Goal: Manage account settings

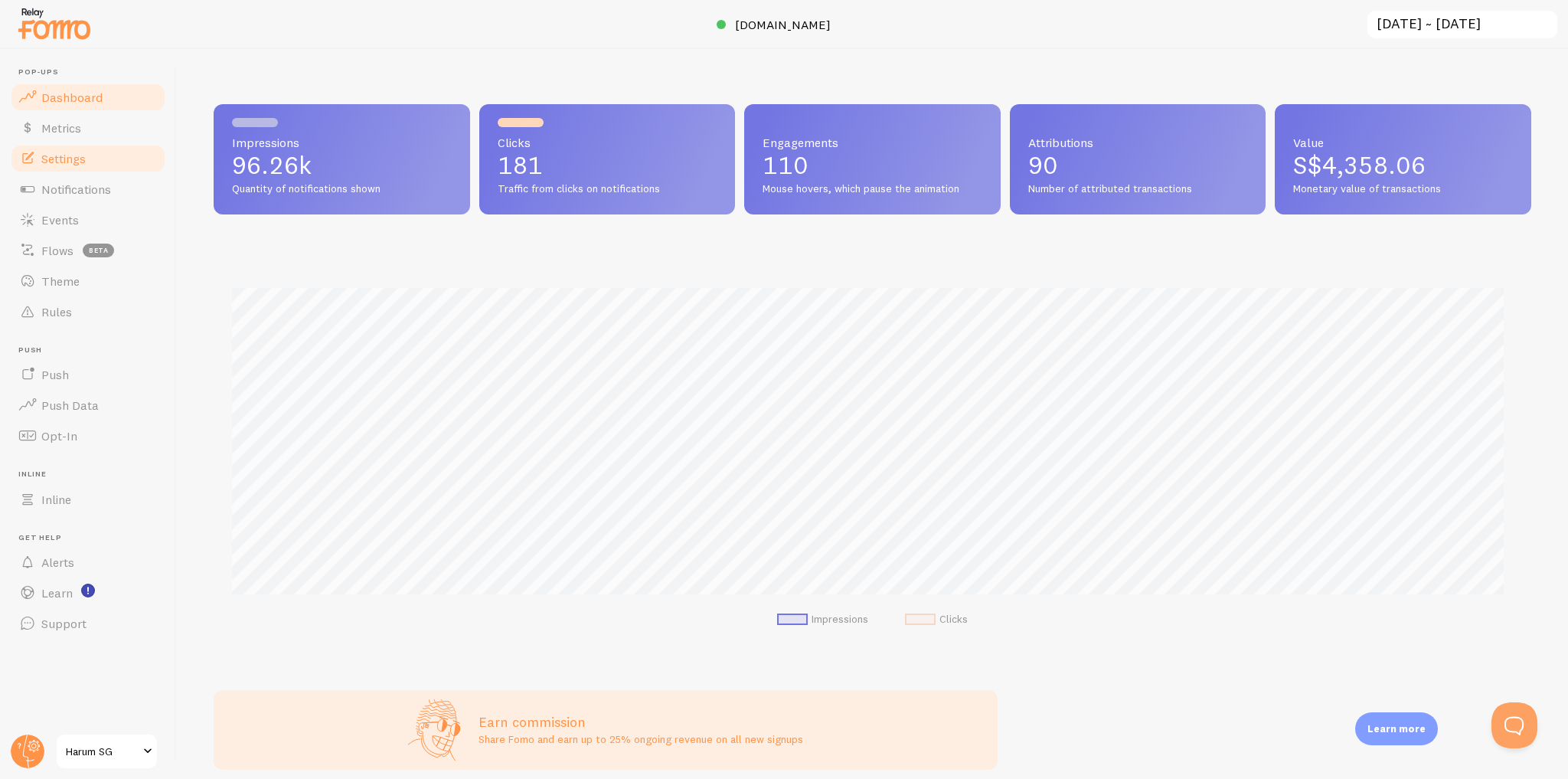
click at [93, 165] on link "Settings" at bounding box center [87, 159] width 158 height 31
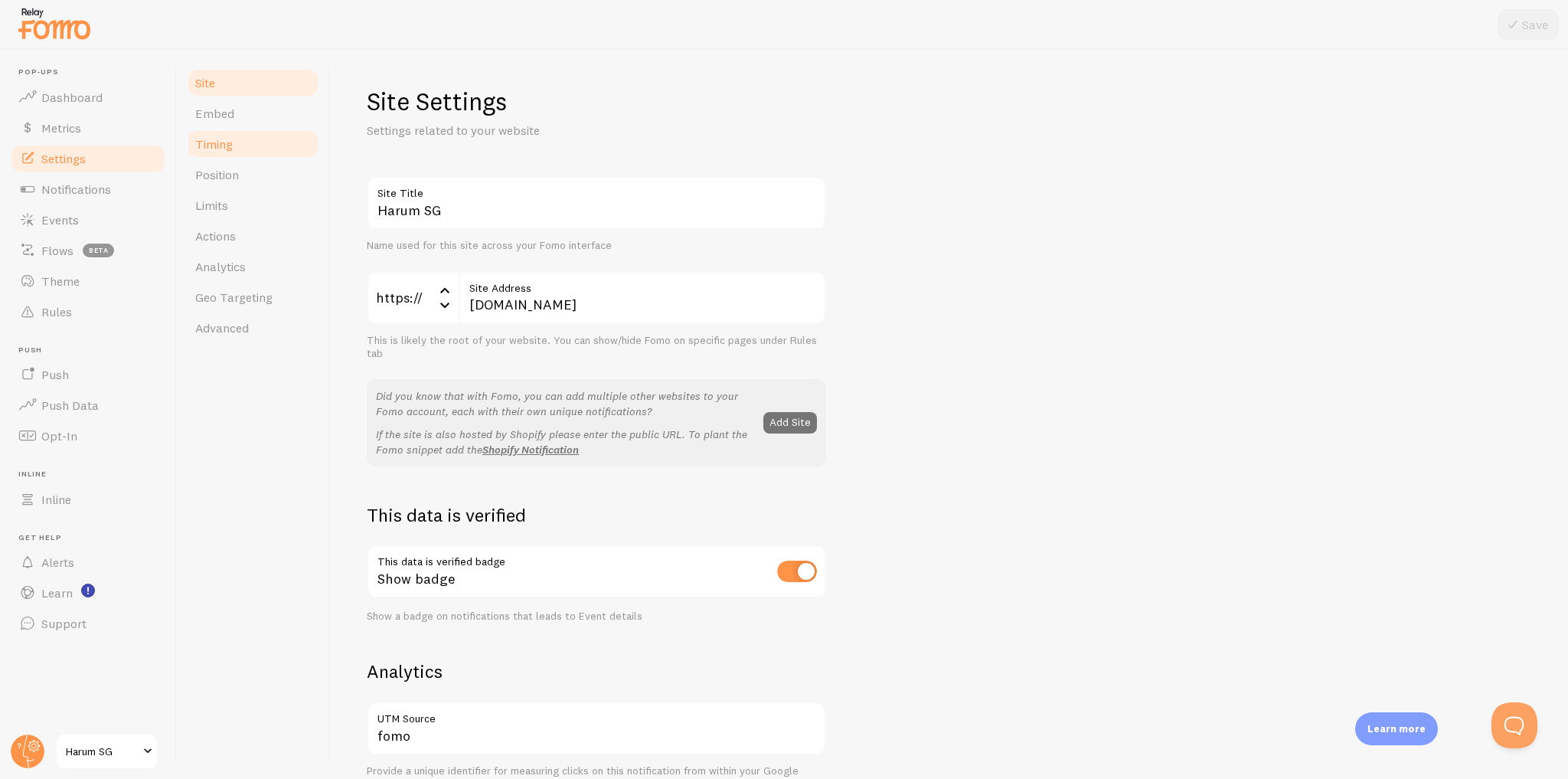
click at [236, 141] on link "Timing" at bounding box center [253, 144] width 134 height 31
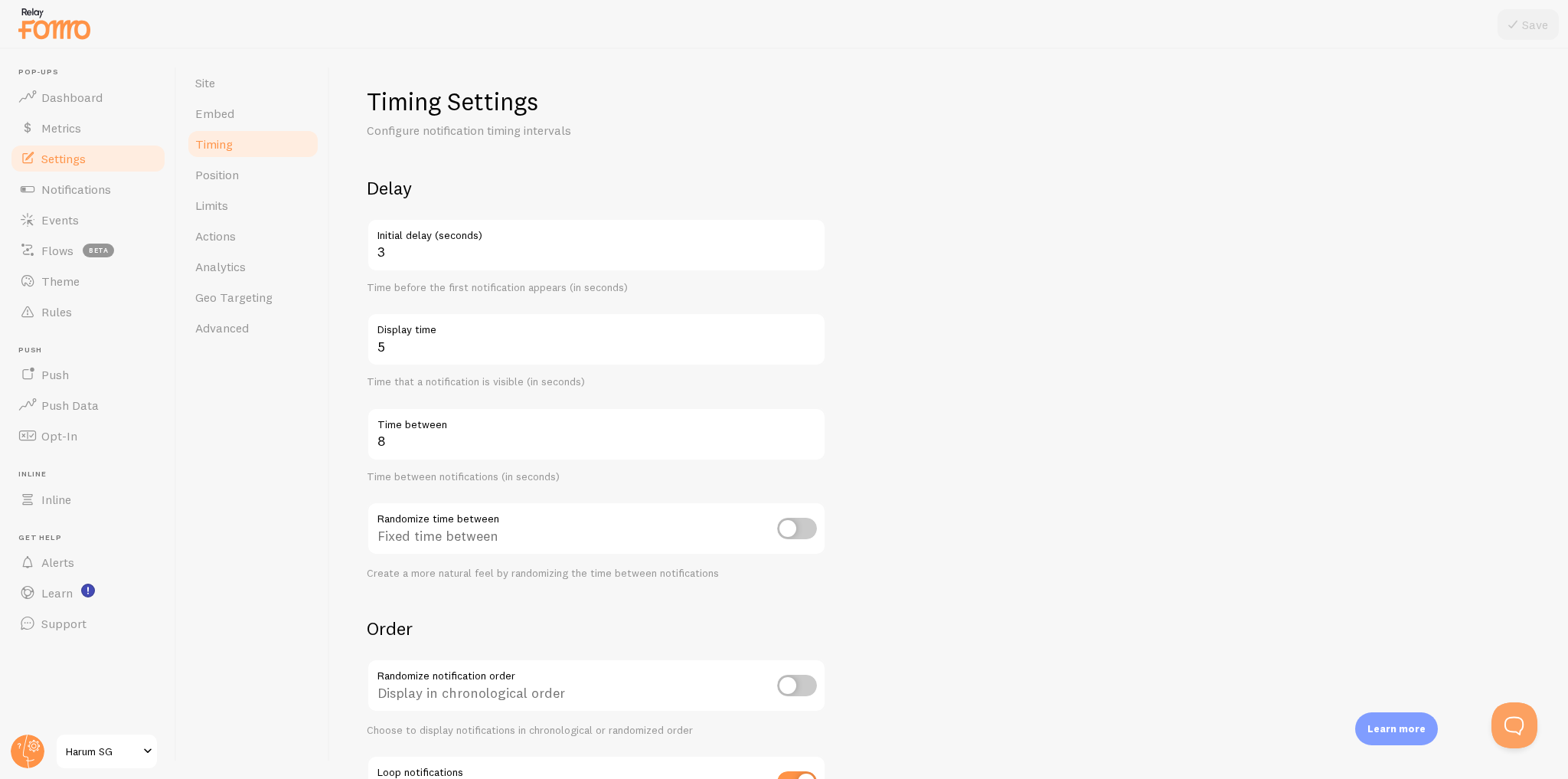
scroll to position [125, 0]
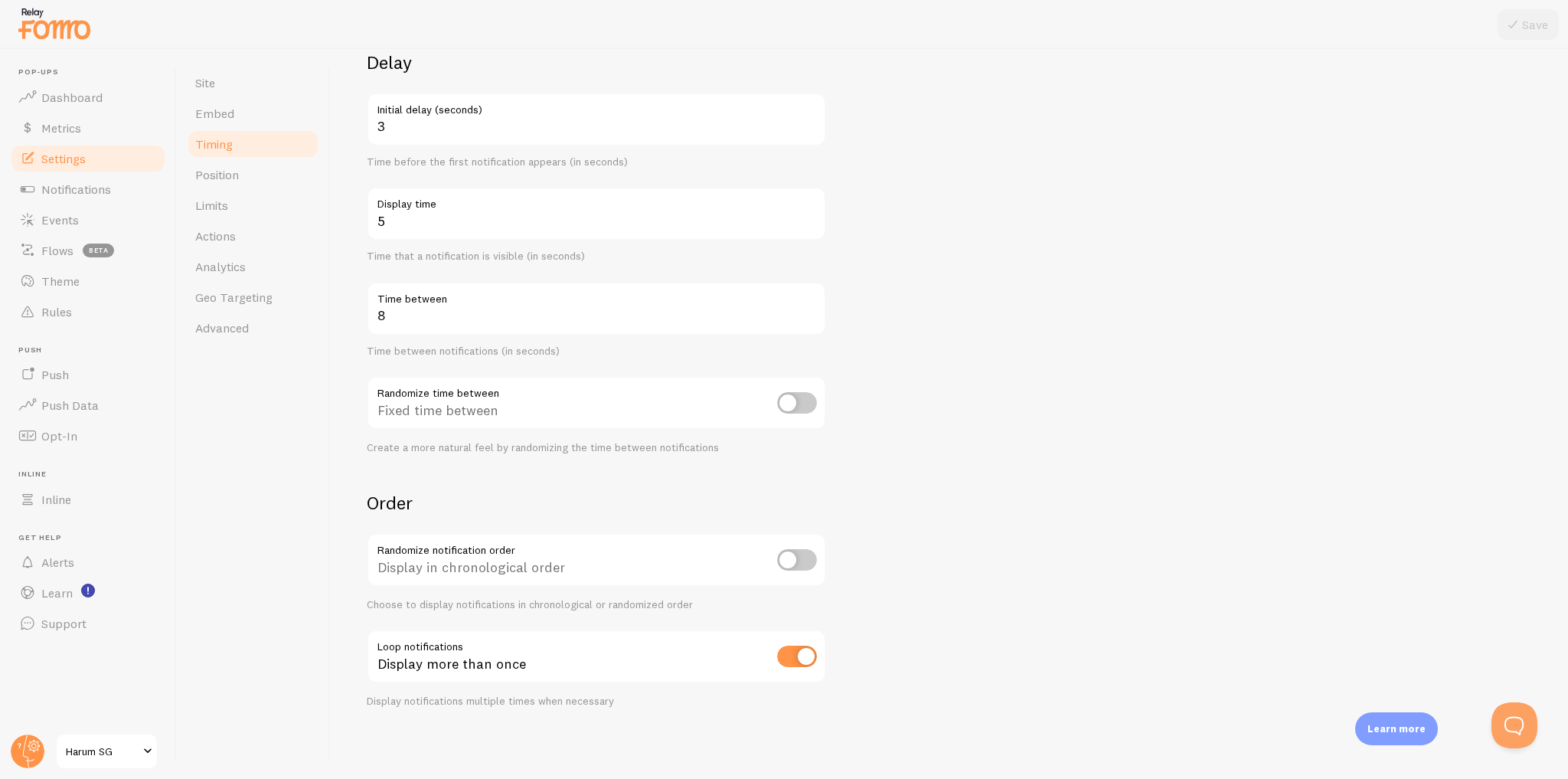
click at [799, 661] on input "checkbox" at bounding box center [797, 656] width 40 height 22
click at [799, 663] on input "checkbox" at bounding box center [797, 656] width 40 height 22
click at [799, 663] on input "checkbox" at bounding box center [797, 656] width 40 height 22
checkbox input "true"
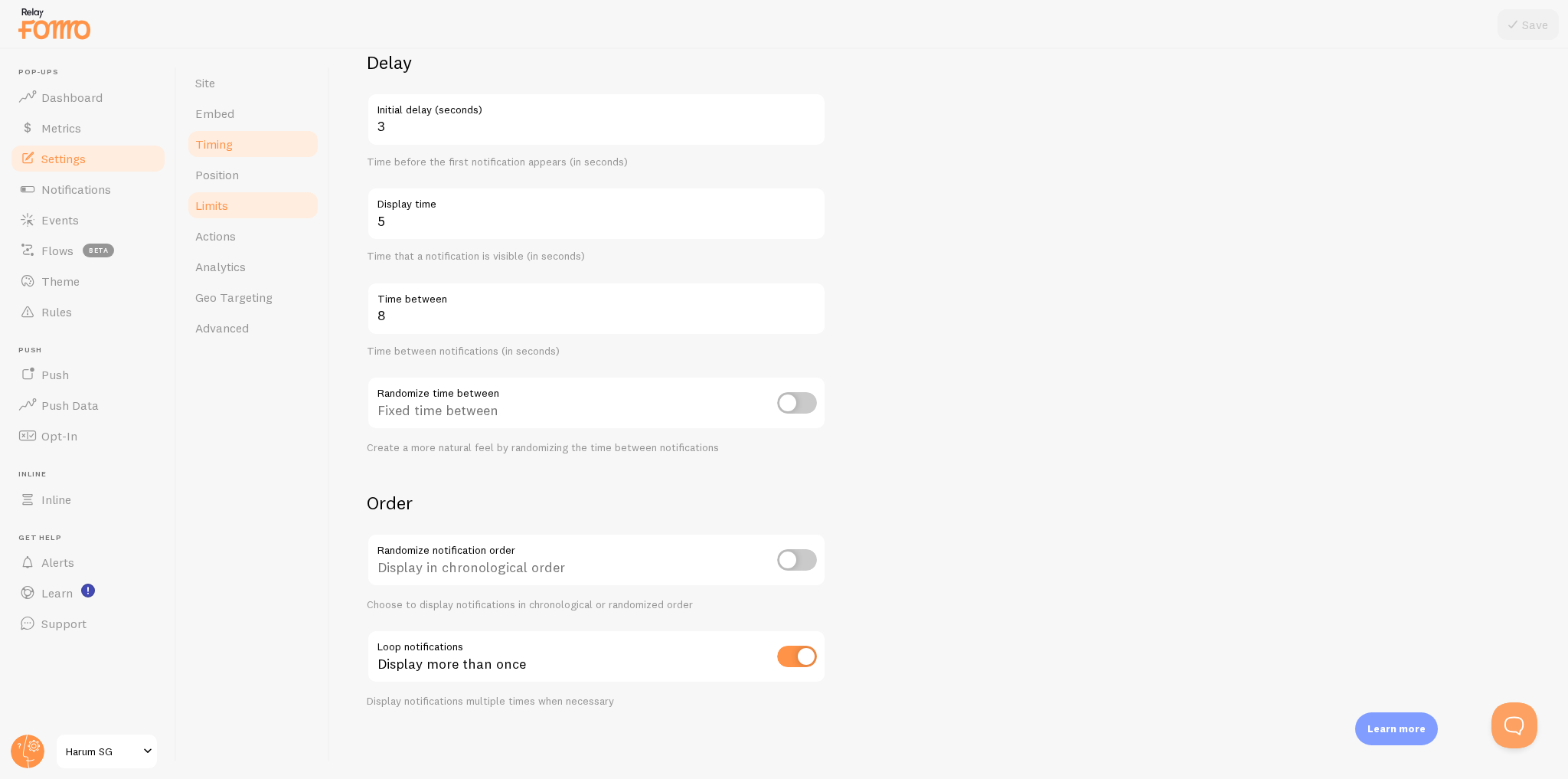
click at [283, 211] on link "Limits" at bounding box center [253, 205] width 134 height 31
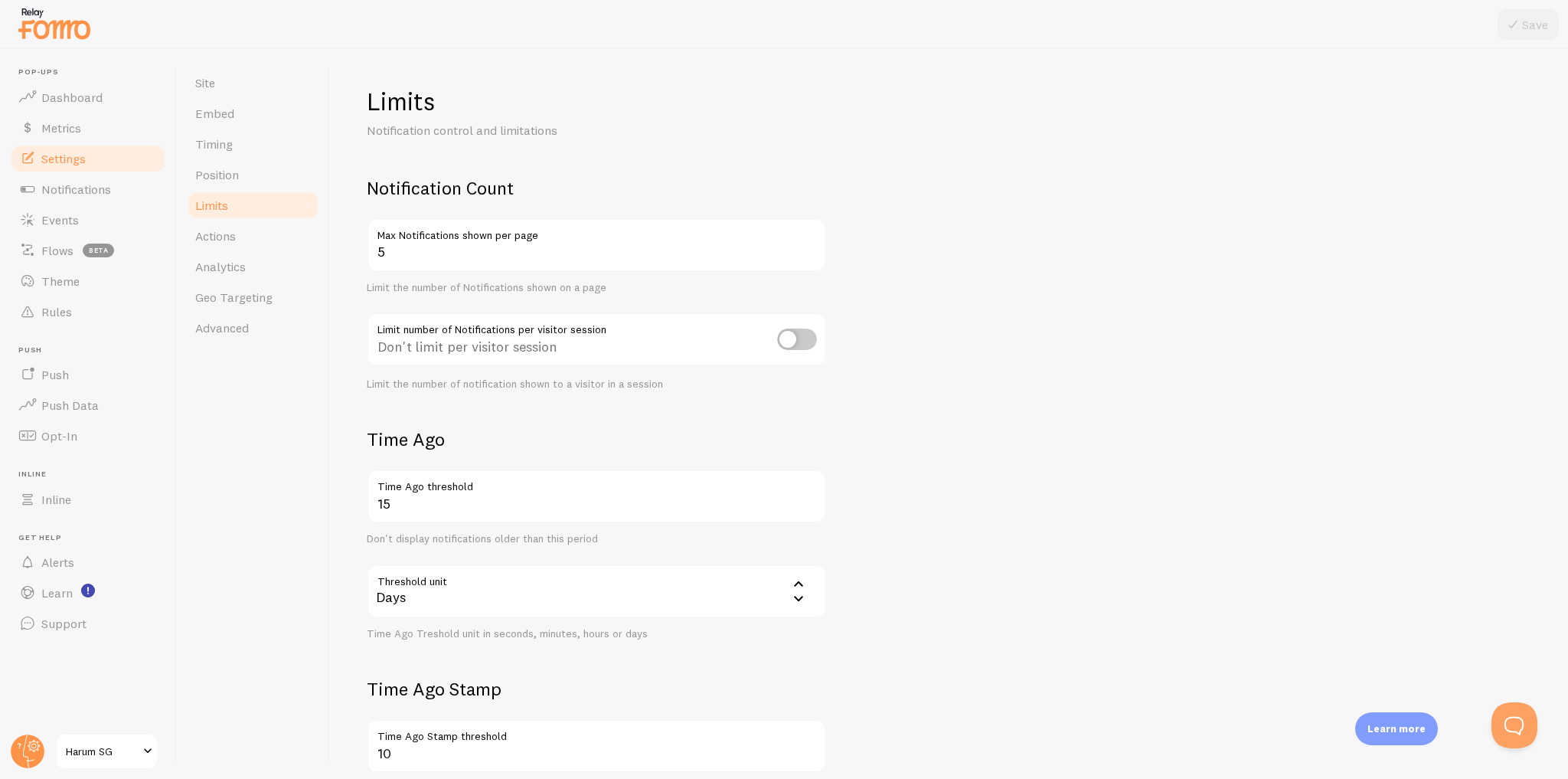
click at [805, 345] on input "checkbox" at bounding box center [797, 339] width 40 height 22
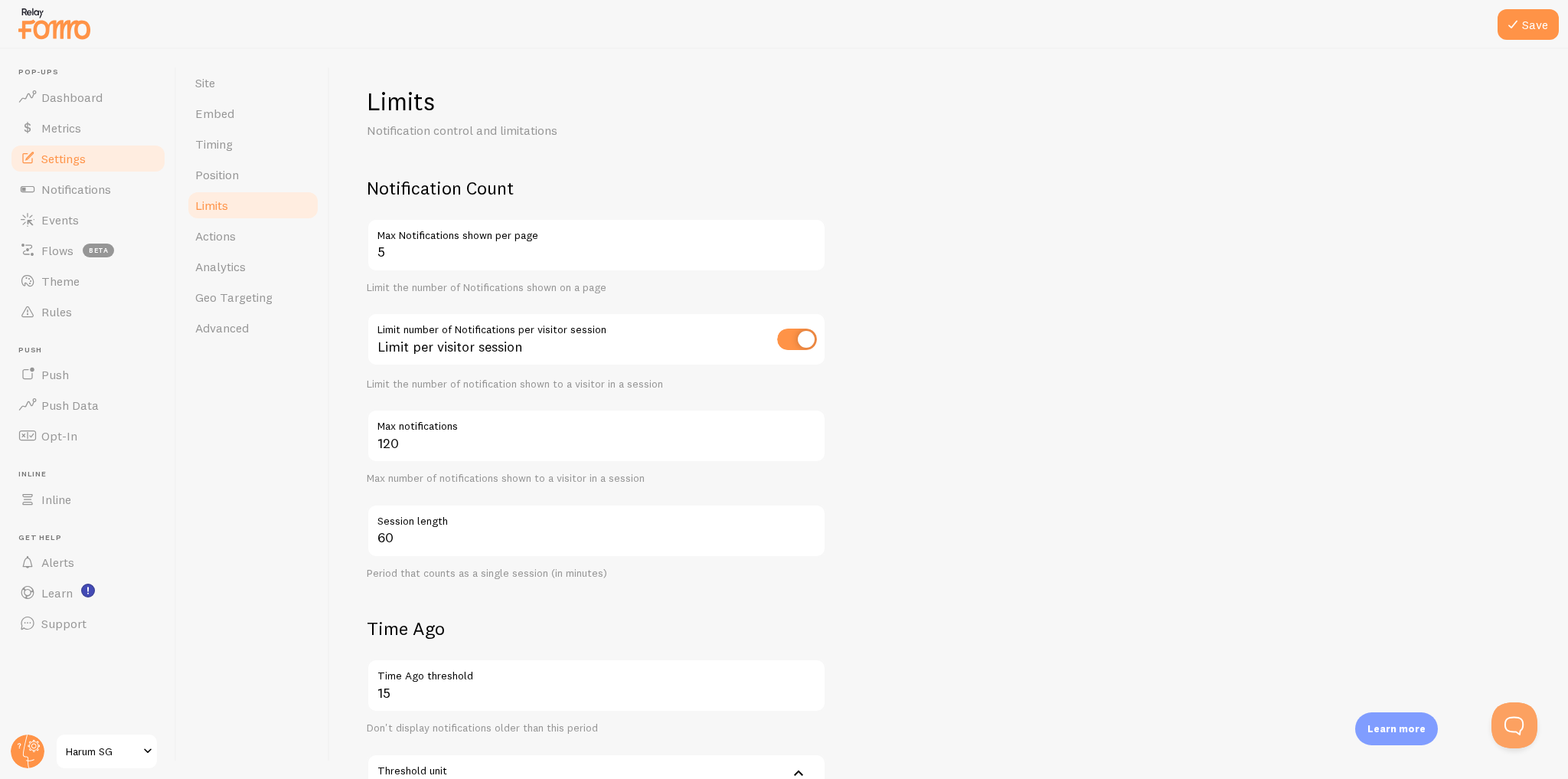
click at [805, 342] on input "checkbox" at bounding box center [797, 339] width 40 height 22
checkbox input "false"
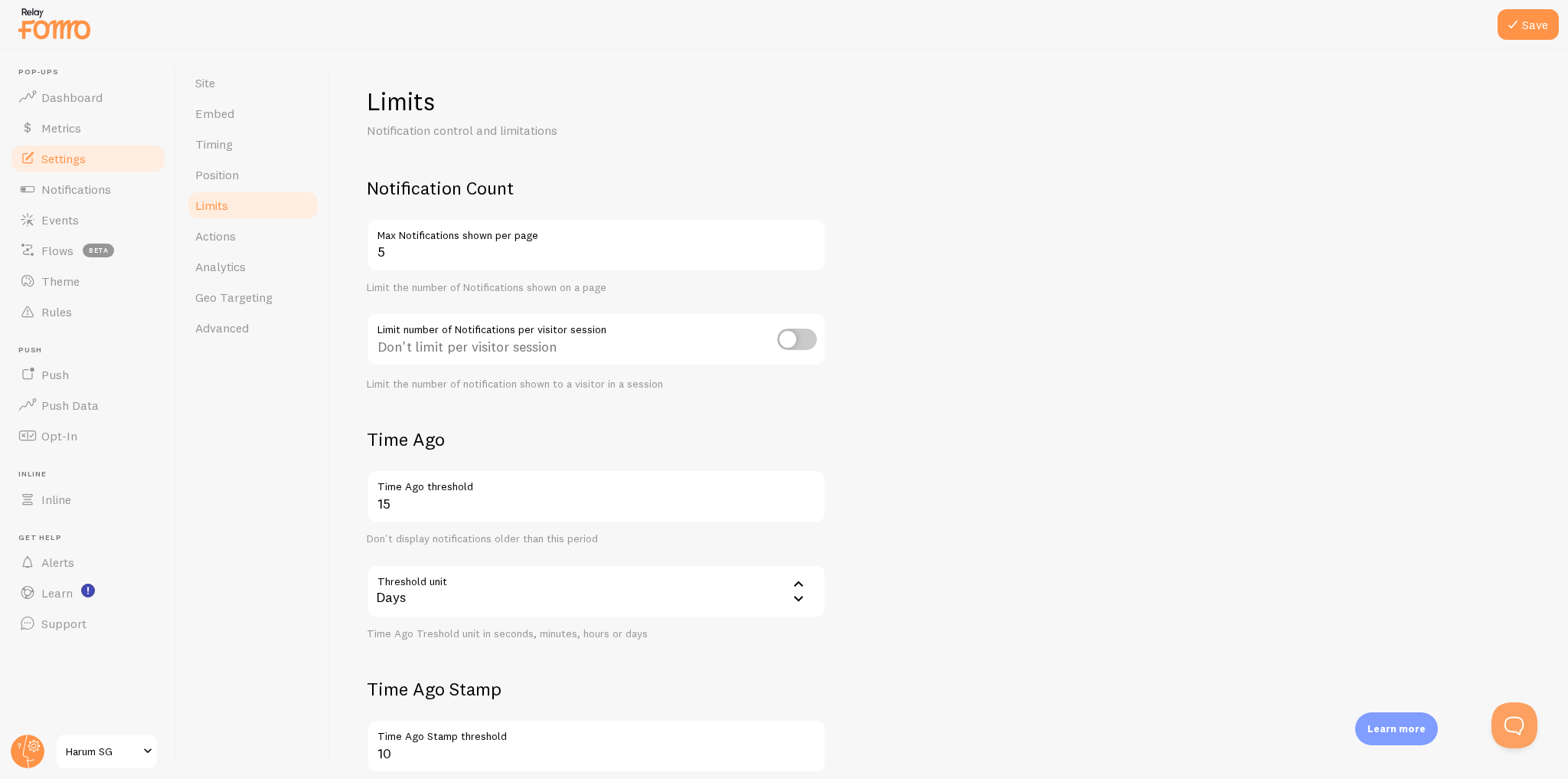
scroll to position [213, 0]
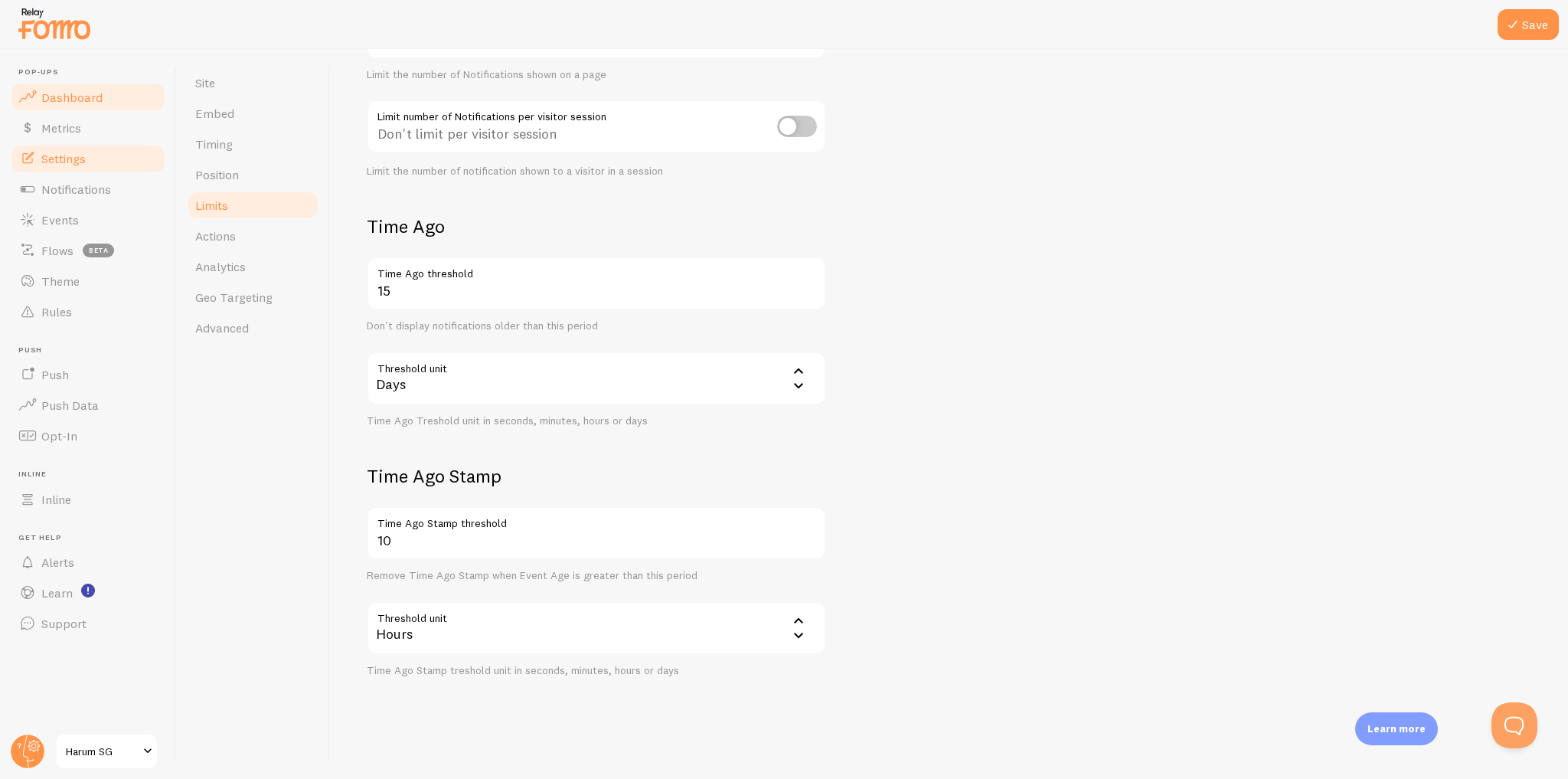
click at [125, 96] on link "Dashboard" at bounding box center [87, 97] width 158 height 31
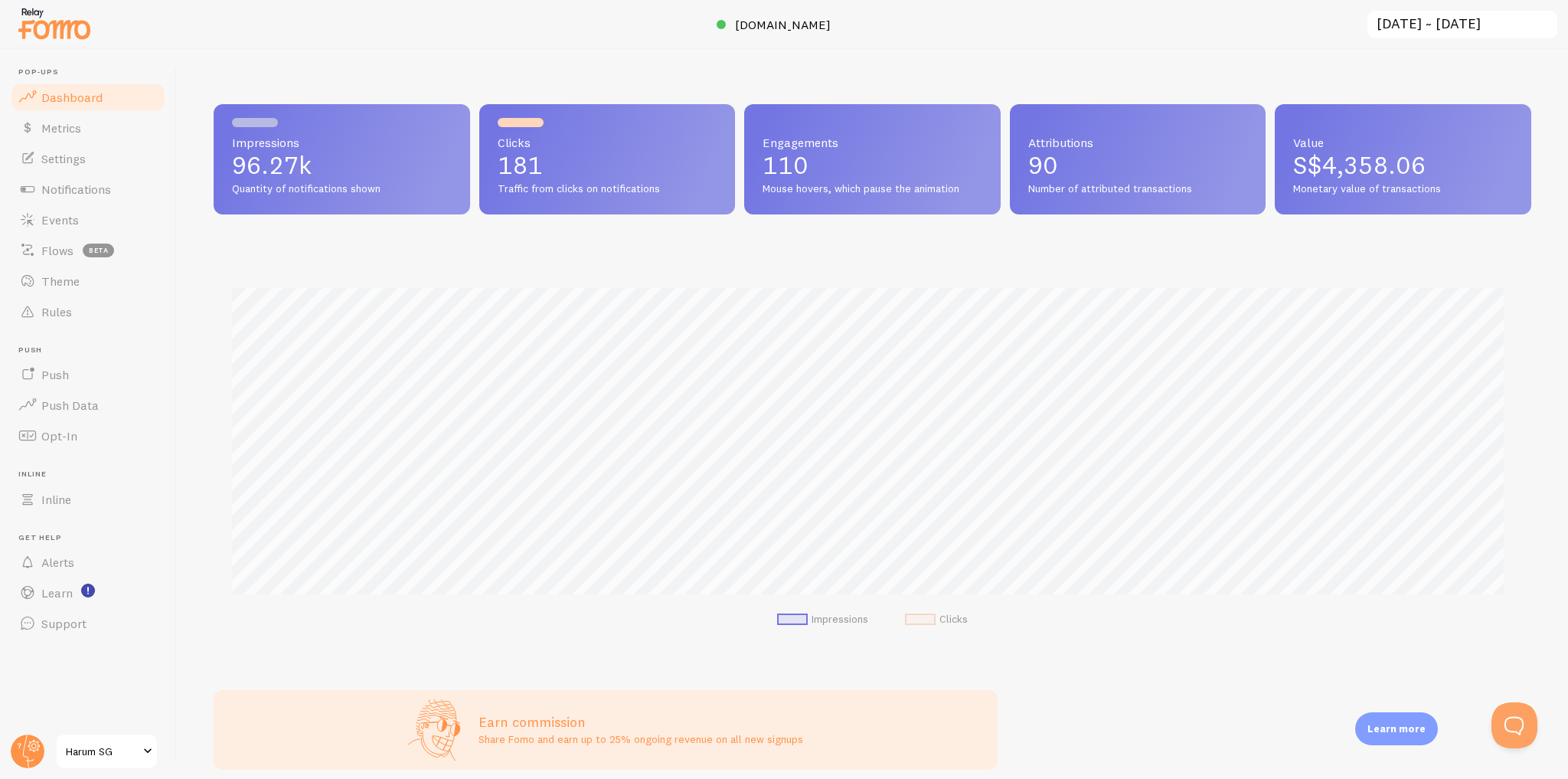
scroll to position [402, 1308]
click at [1390, 28] on input "[DATE] ~ [DATE]" at bounding box center [1462, 24] width 193 height 32
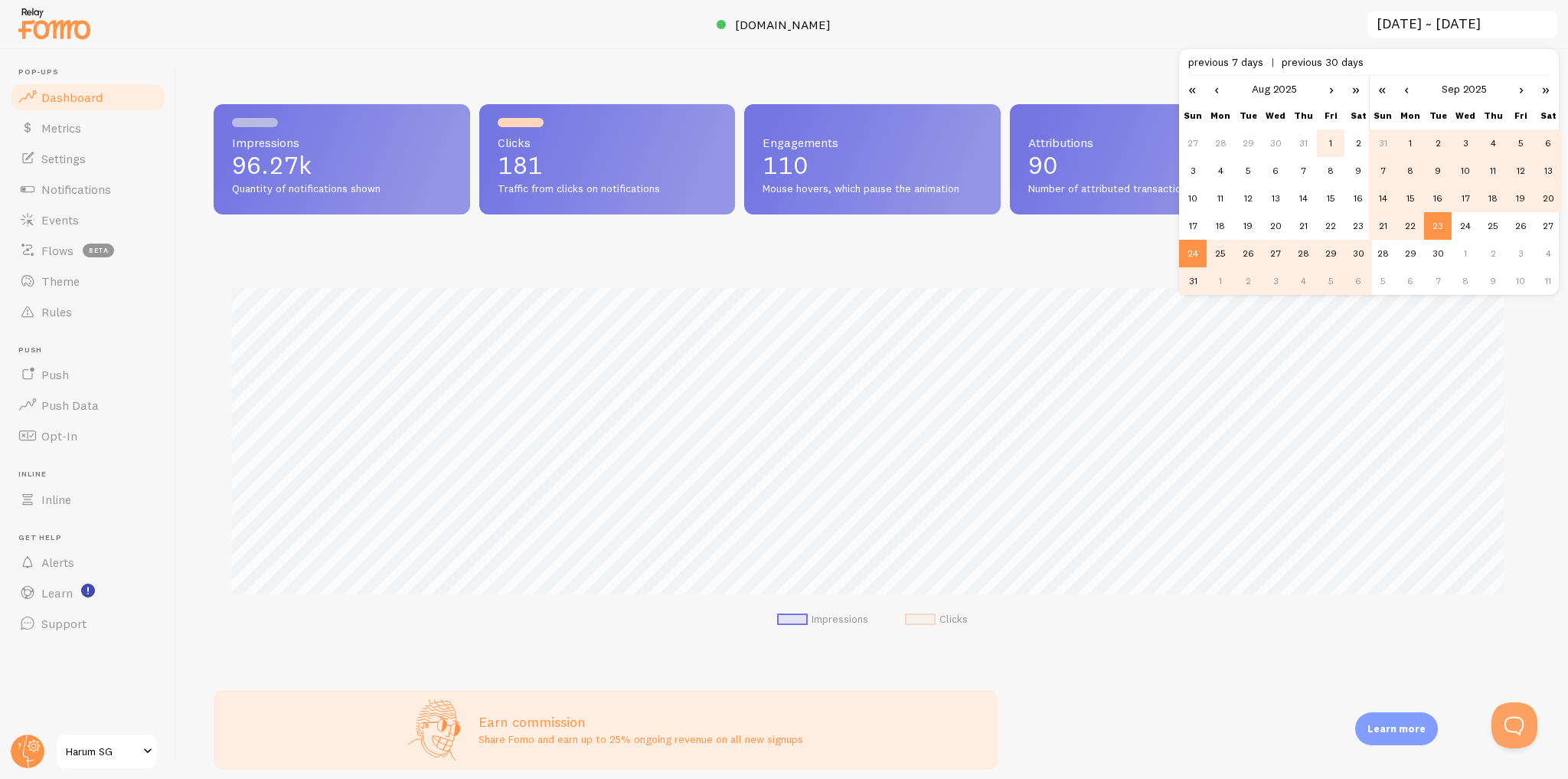
scroll to position [0, 0]
click at [1323, 144] on td "1" at bounding box center [1331, 143] width 27 height 28
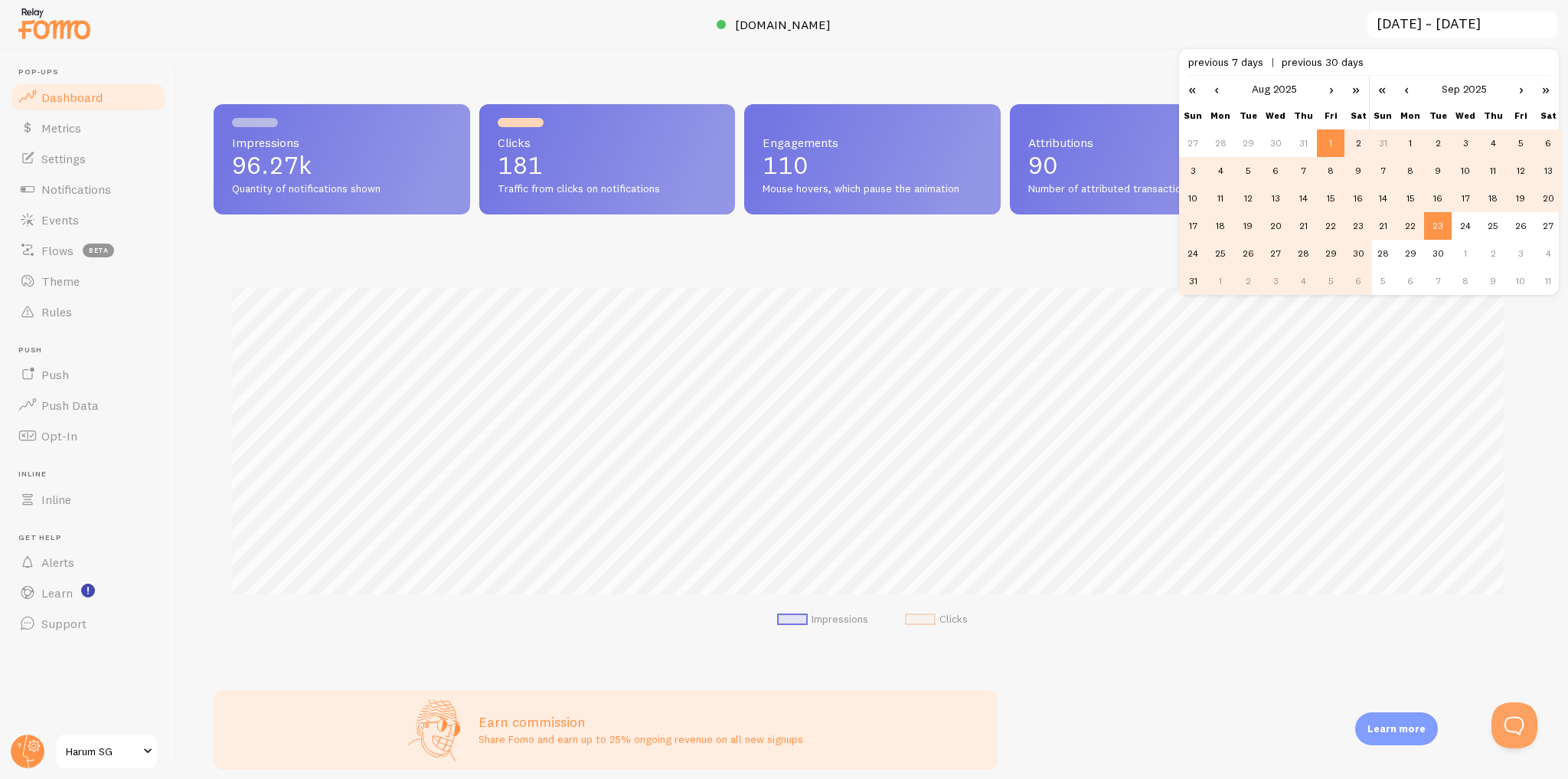
click at [1351, 282] on td "6" at bounding box center [1359, 281] width 27 height 28
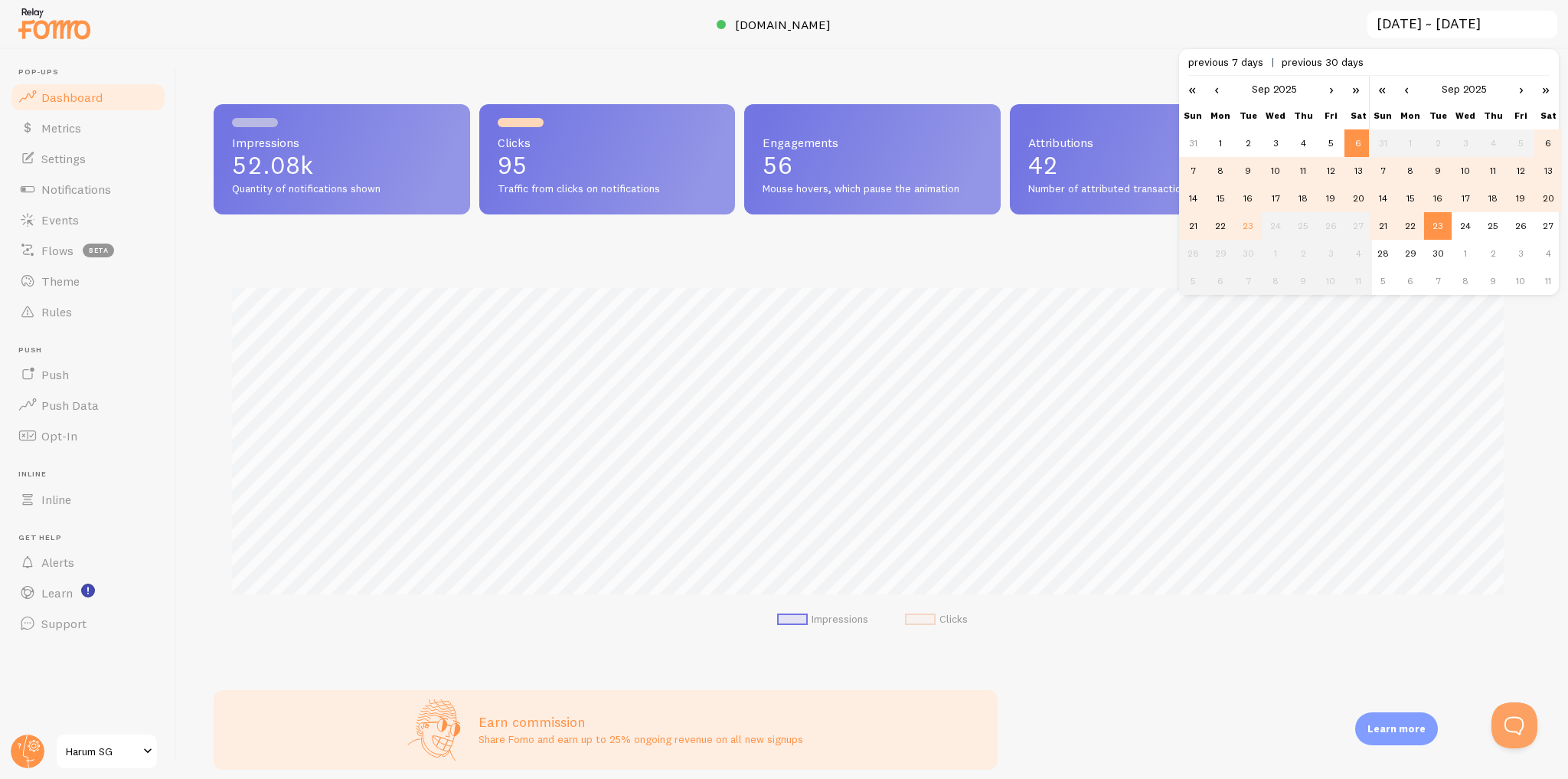
scroll to position [402, 1308]
click at [1325, 61] on span "previous 30 days" at bounding box center [1322, 61] width 82 height 14
type input "[DATE] ~ [DATE]"
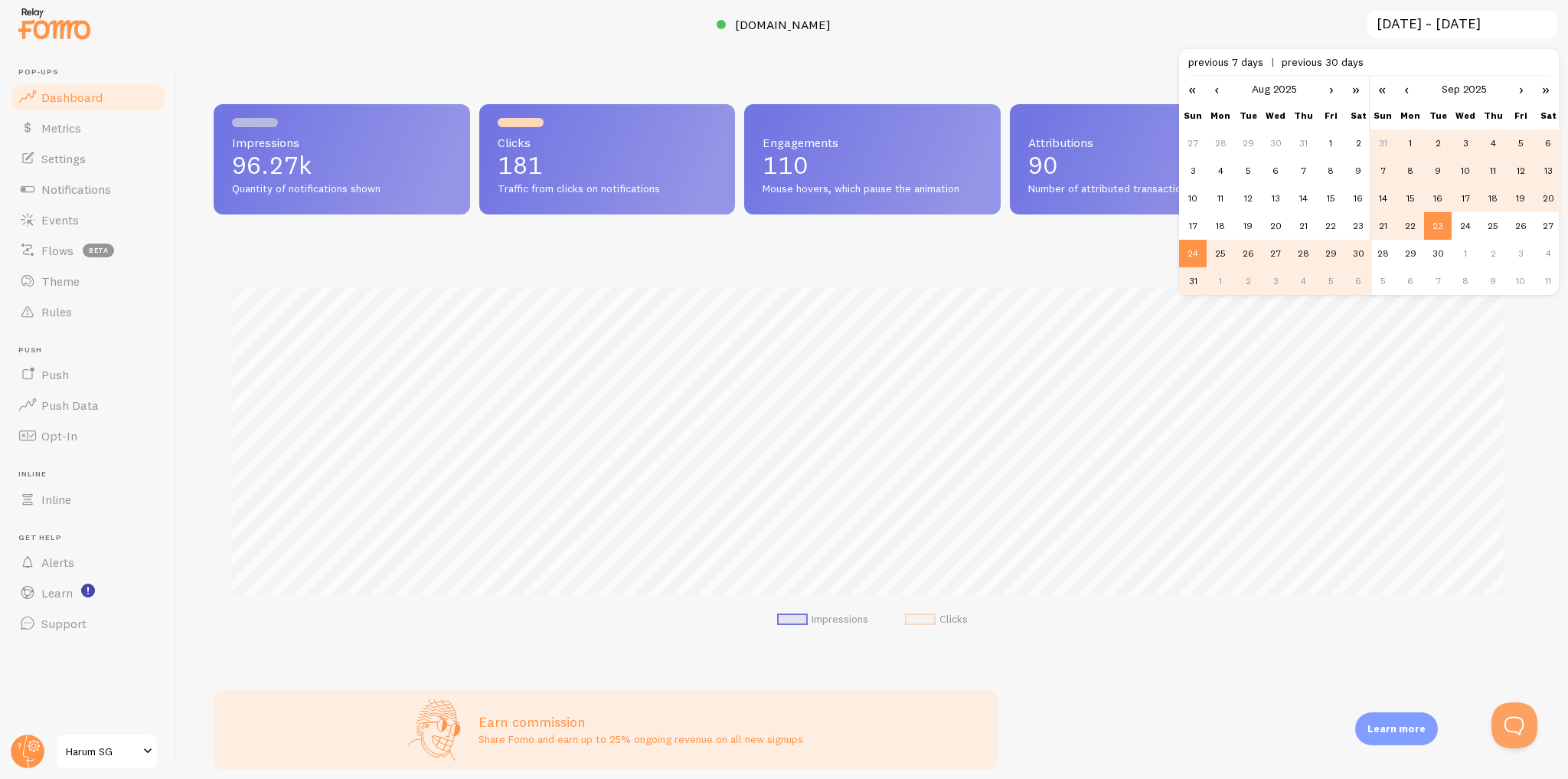
click at [1138, 54] on div "Impressions 96.27k Quantity of notifications shown Clicks 181 Traffic from clic…" at bounding box center [873, 414] width 1392 height 730
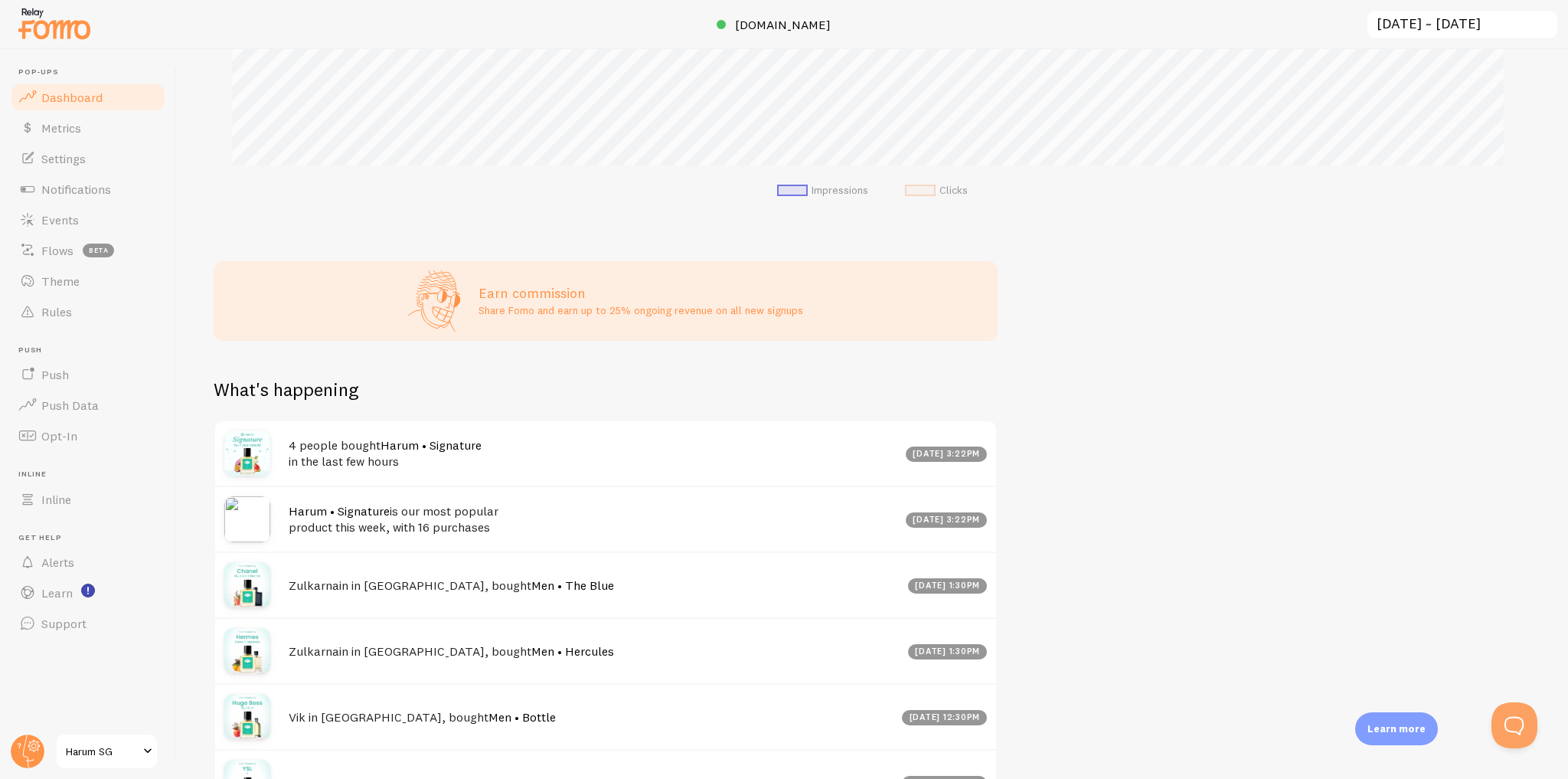
scroll to position [538, 0]
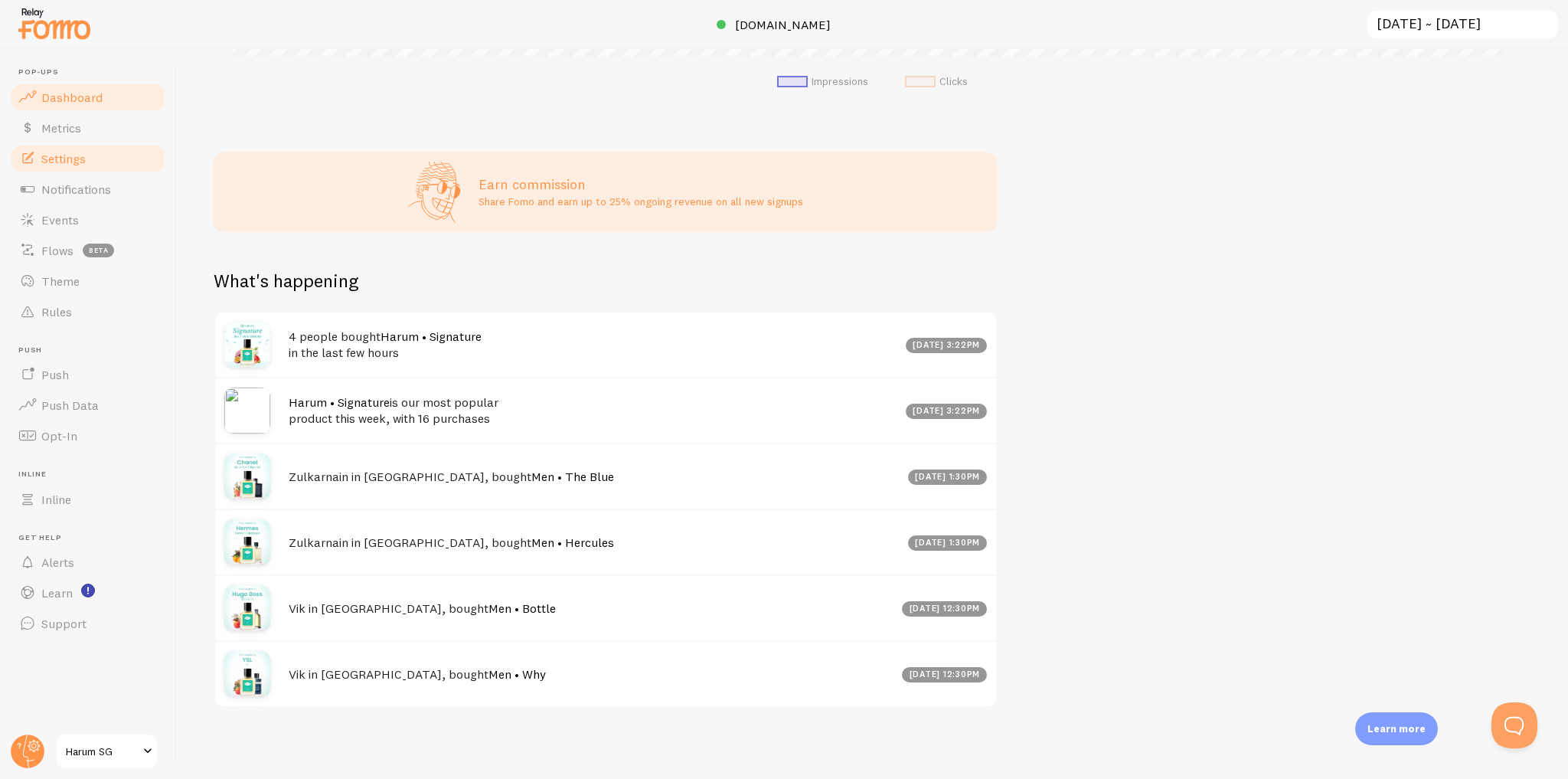
click at [122, 158] on link "Settings" at bounding box center [87, 159] width 158 height 31
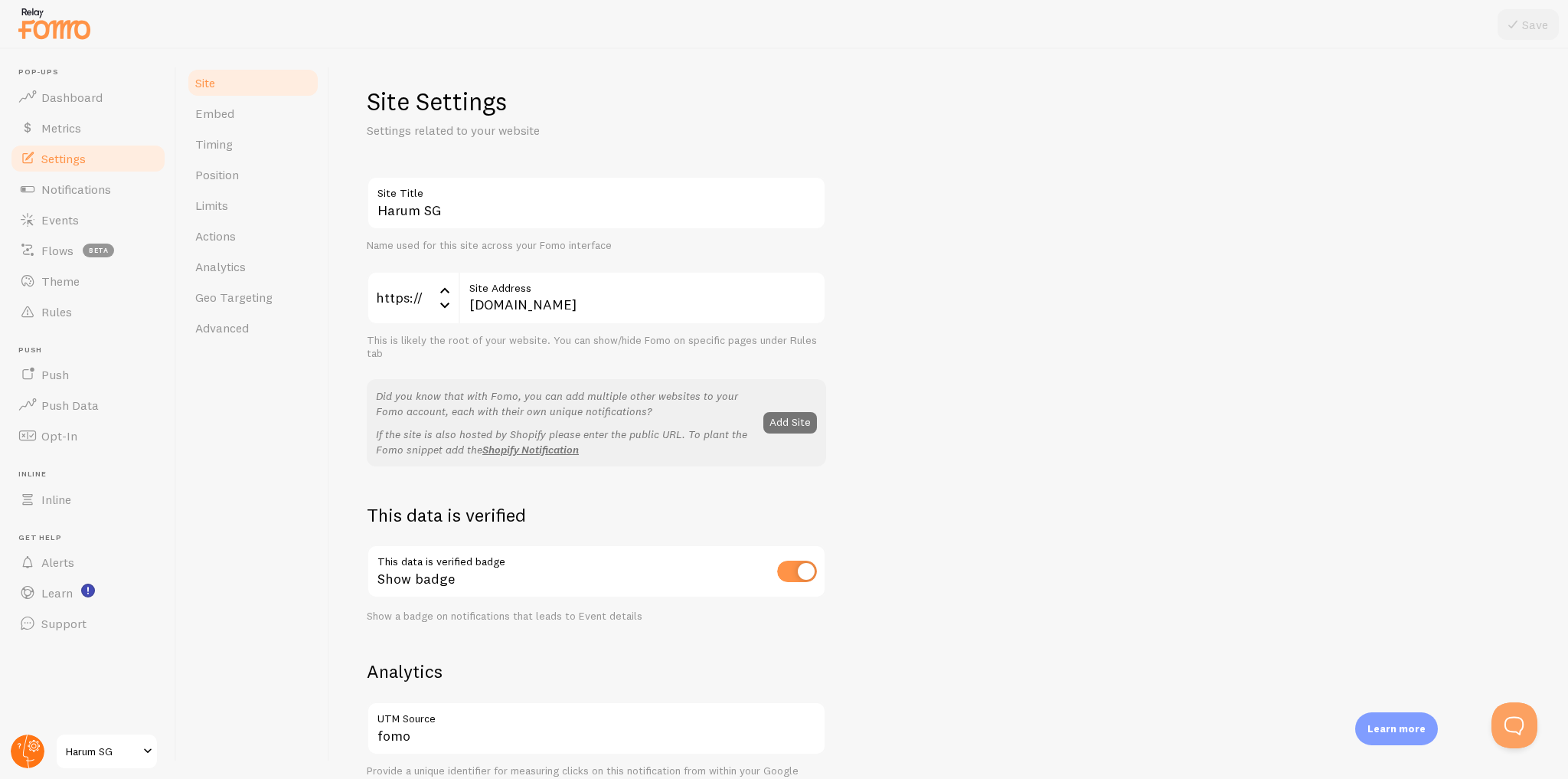
click at [29, 748] on circle at bounding box center [27, 751] width 34 height 34
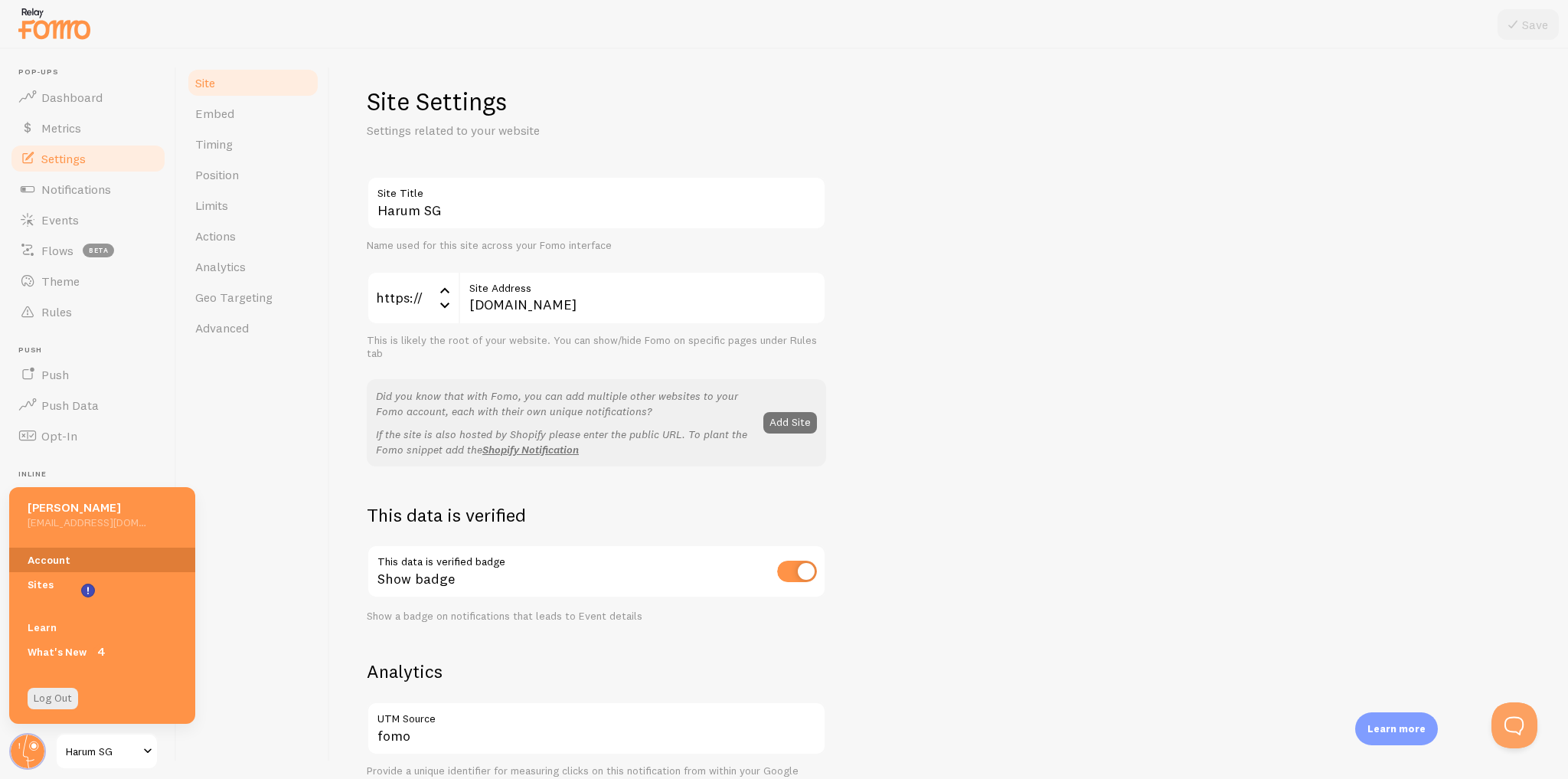
click at [61, 556] on link "Account" at bounding box center [102, 560] width 186 height 24
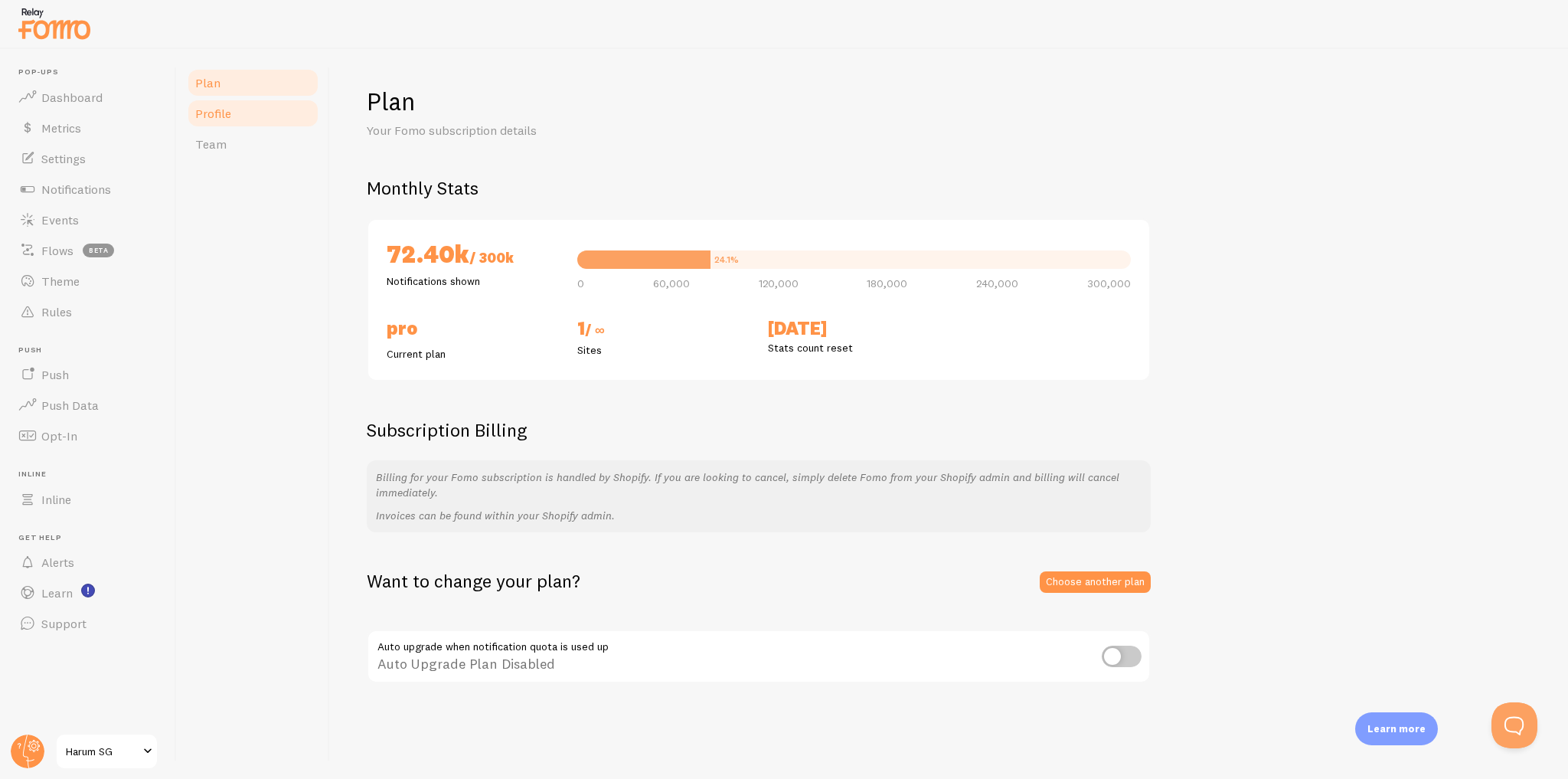
click at [251, 120] on link "Profile" at bounding box center [253, 113] width 134 height 31
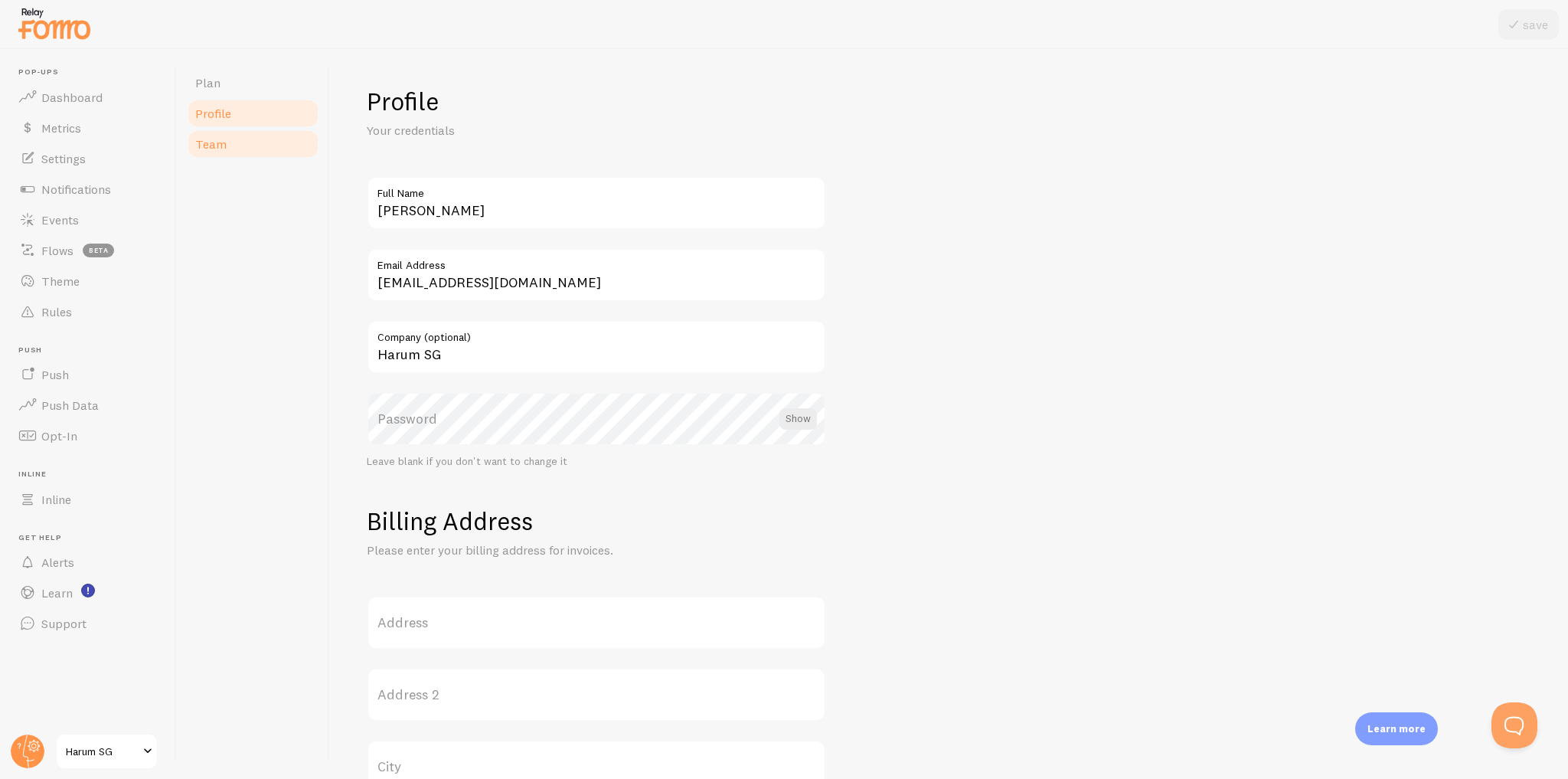
click at [252, 138] on link "Team" at bounding box center [253, 144] width 134 height 31
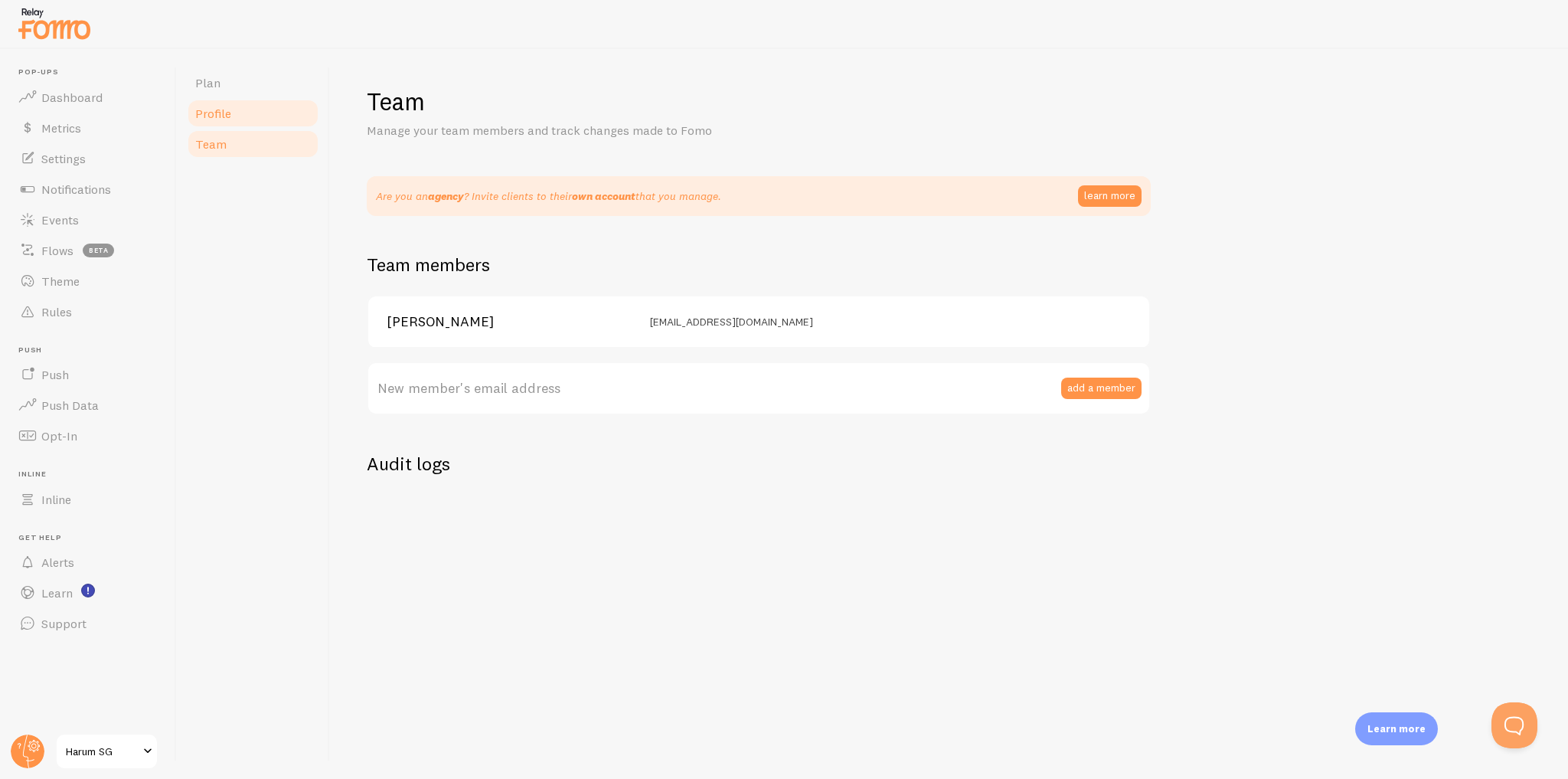
click at [255, 110] on link "Profile" at bounding box center [253, 113] width 134 height 31
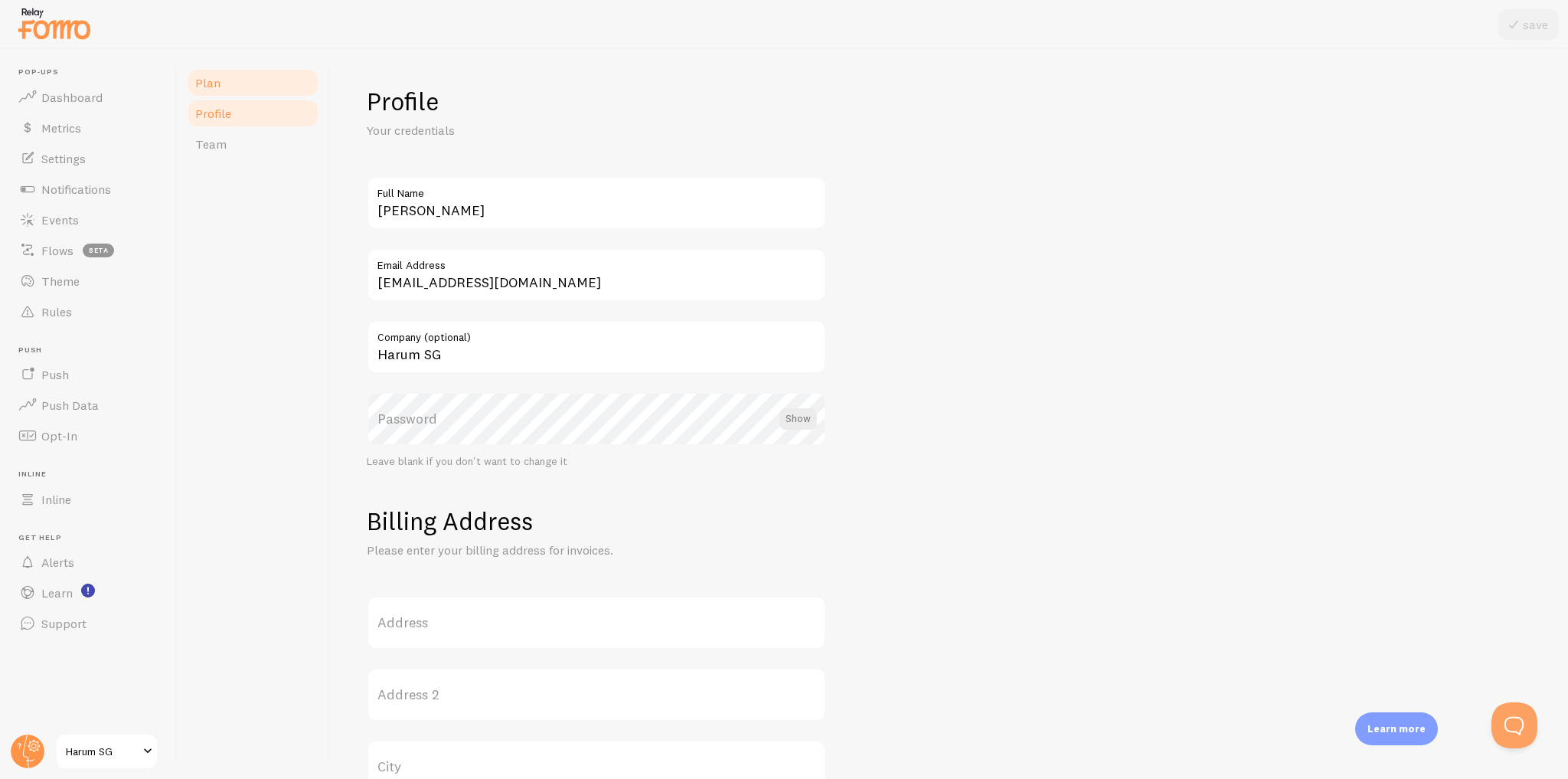
click at [262, 83] on link "Plan" at bounding box center [253, 83] width 134 height 31
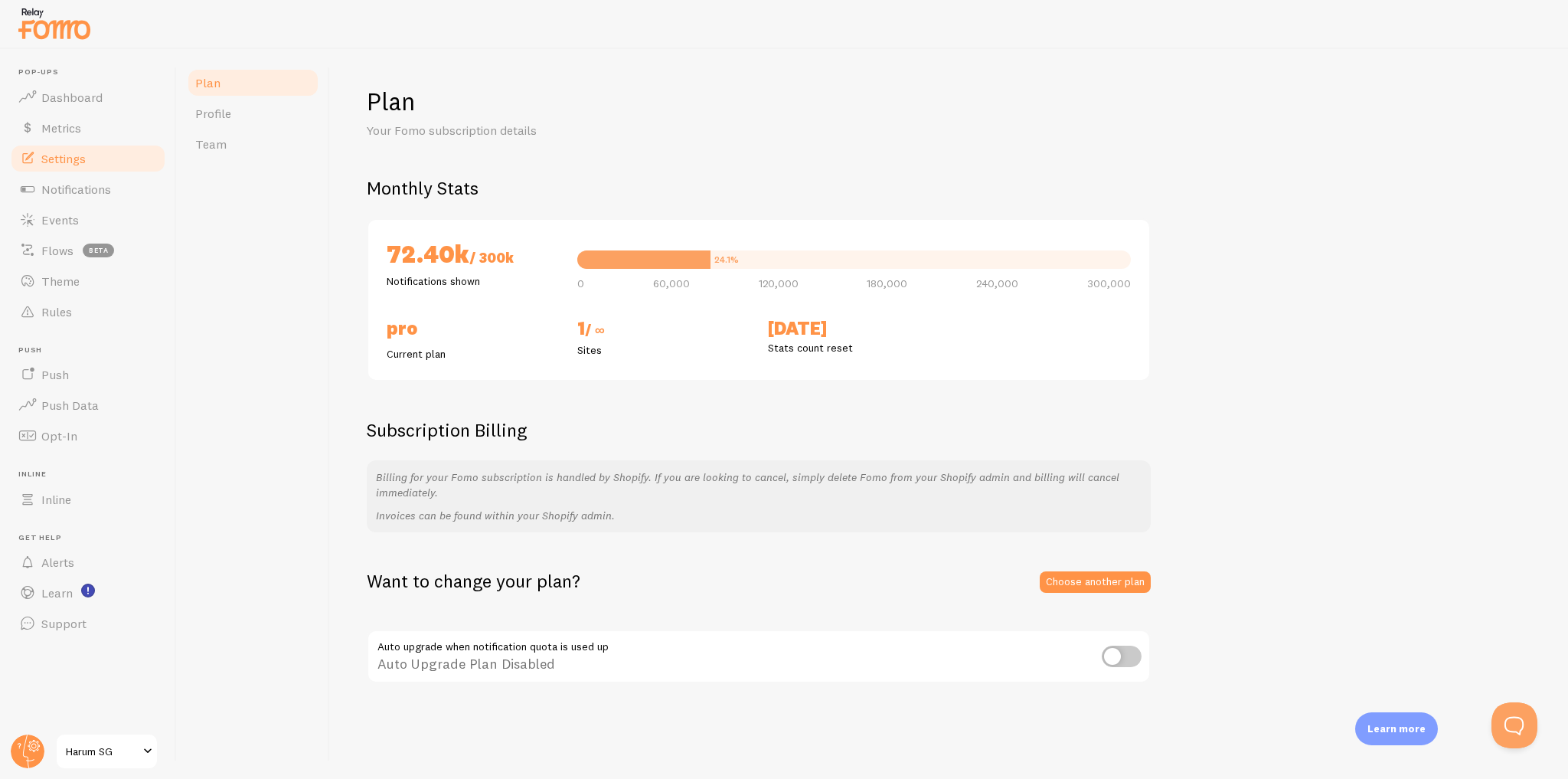
click at [102, 159] on link "Settings" at bounding box center [87, 159] width 158 height 31
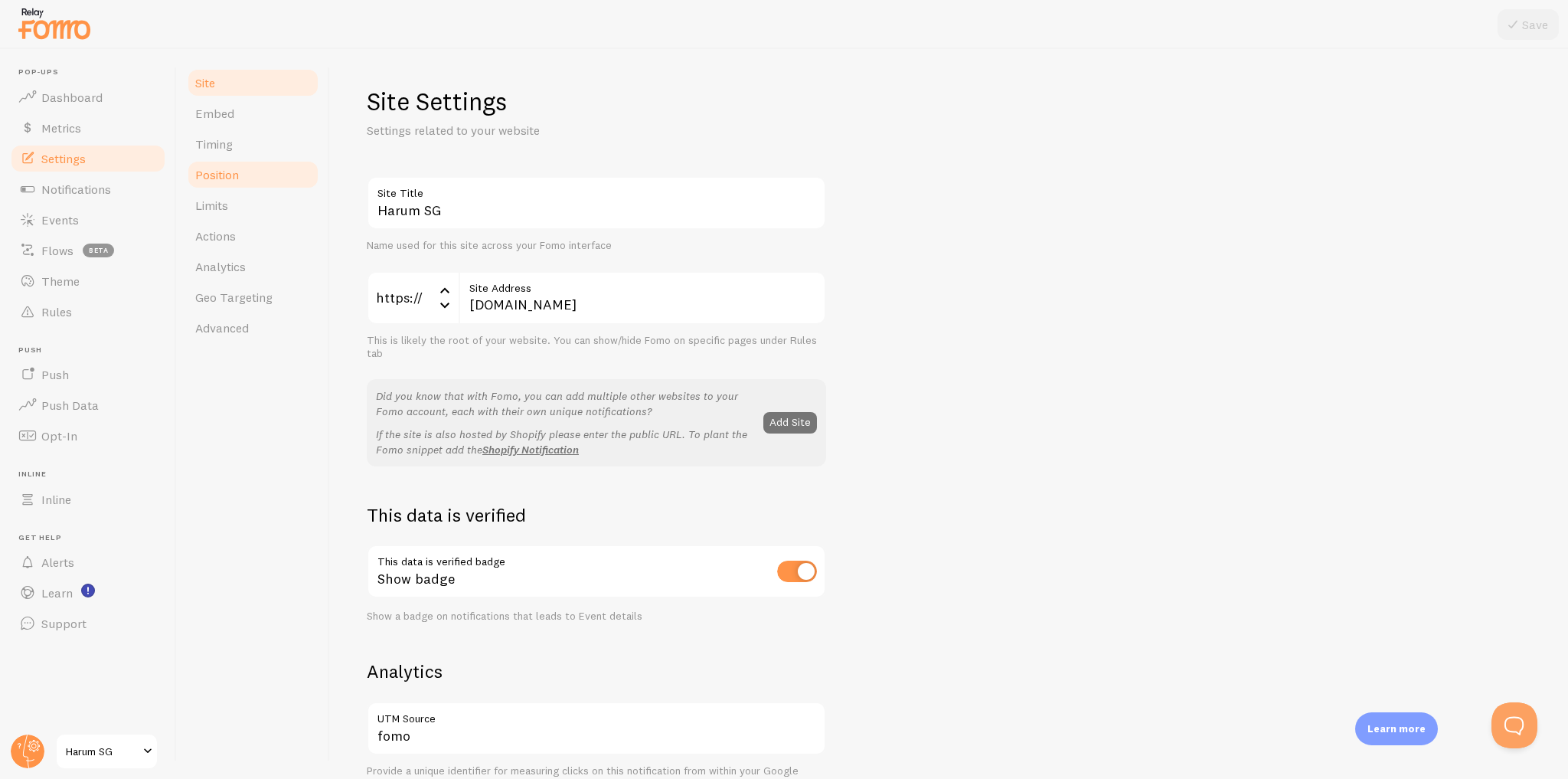
click at [251, 173] on link "Position" at bounding box center [253, 175] width 134 height 31
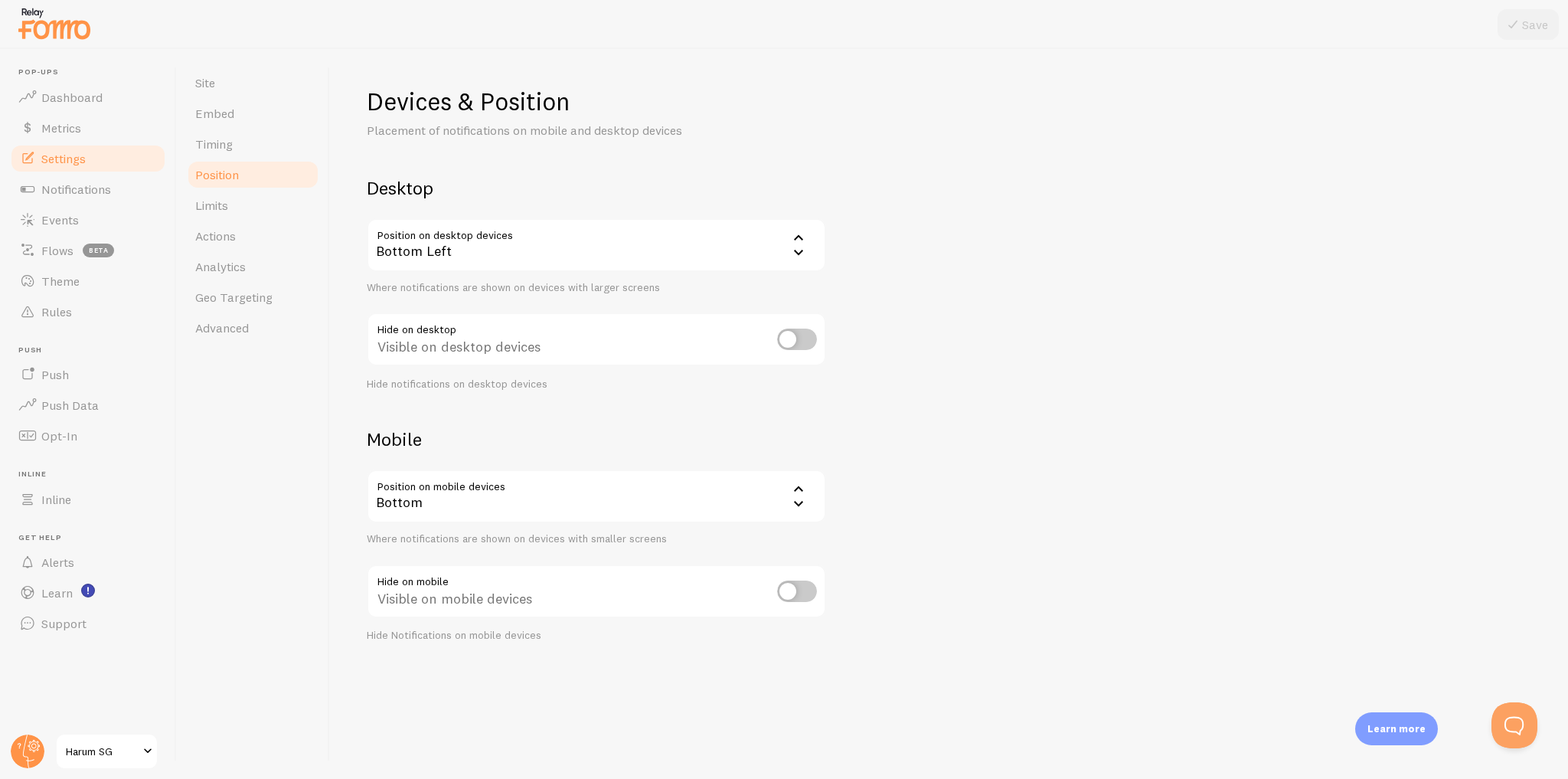
click at [793, 593] on input "checkbox" at bounding box center [797, 591] width 40 height 22
checkbox input "true"
click at [1529, 29] on button "Save" at bounding box center [1528, 24] width 61 height 31
click at [557, 497] on div "Bottom" at bounding box center [597, 496] width 459 height 53
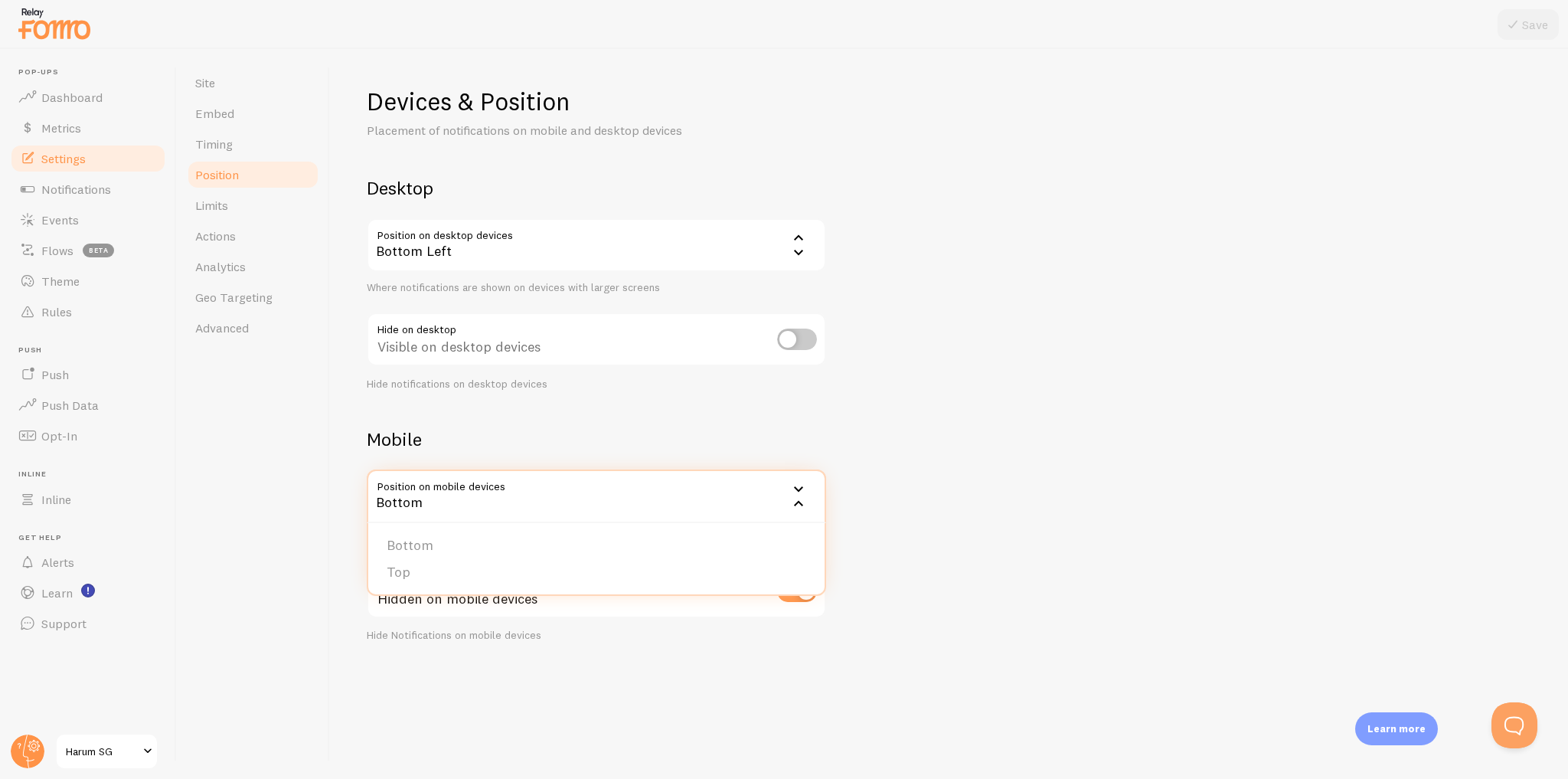
click at [833, 425] on div "Devices & Position Placement of notifications on mobile and desktop devices Des…" at bounding box center [949, 364] width 1164 height 557
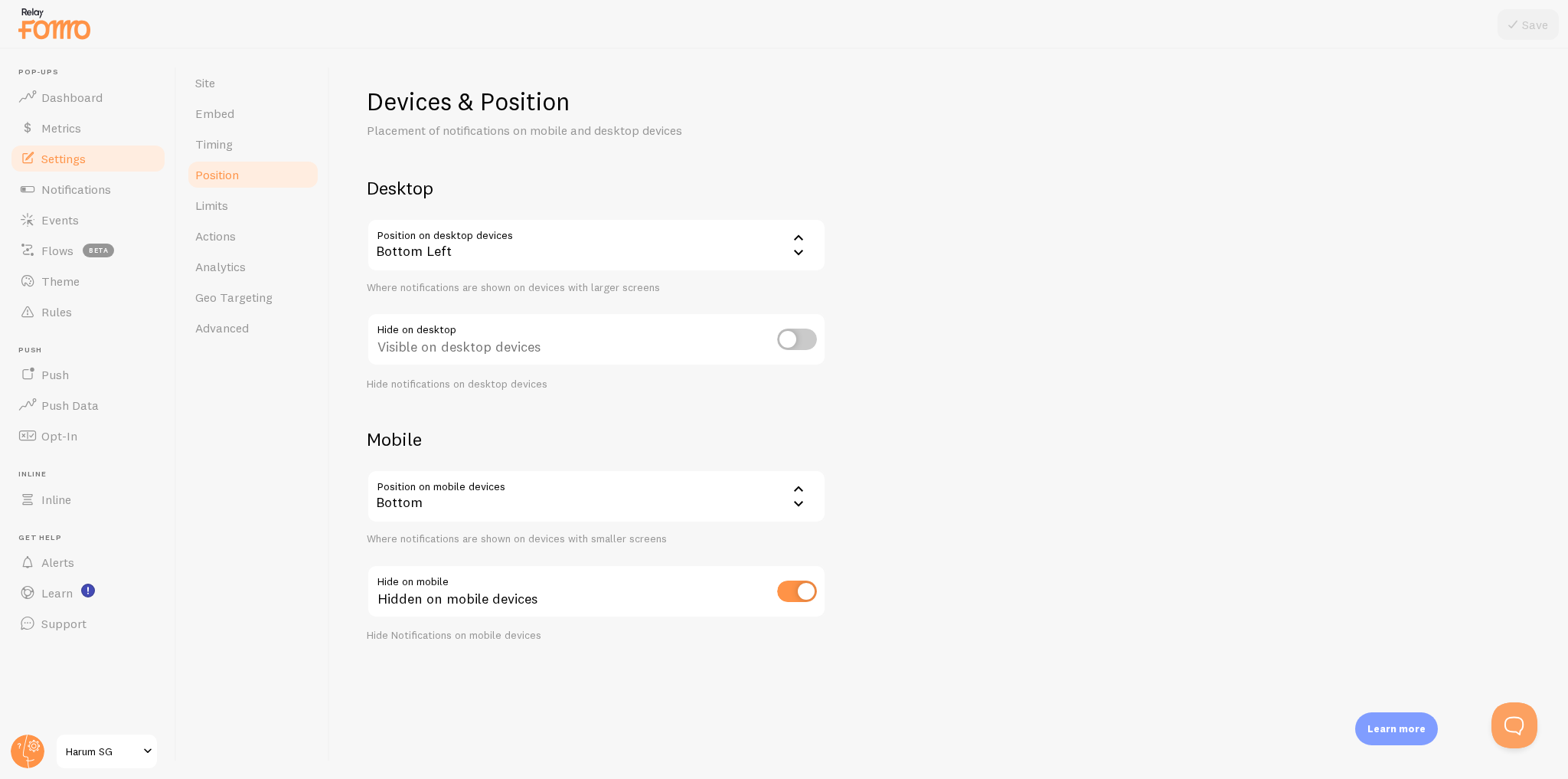
click at [542, 246] on div "Bottom Left" at bounding box center [597, 245] width 459 height 53
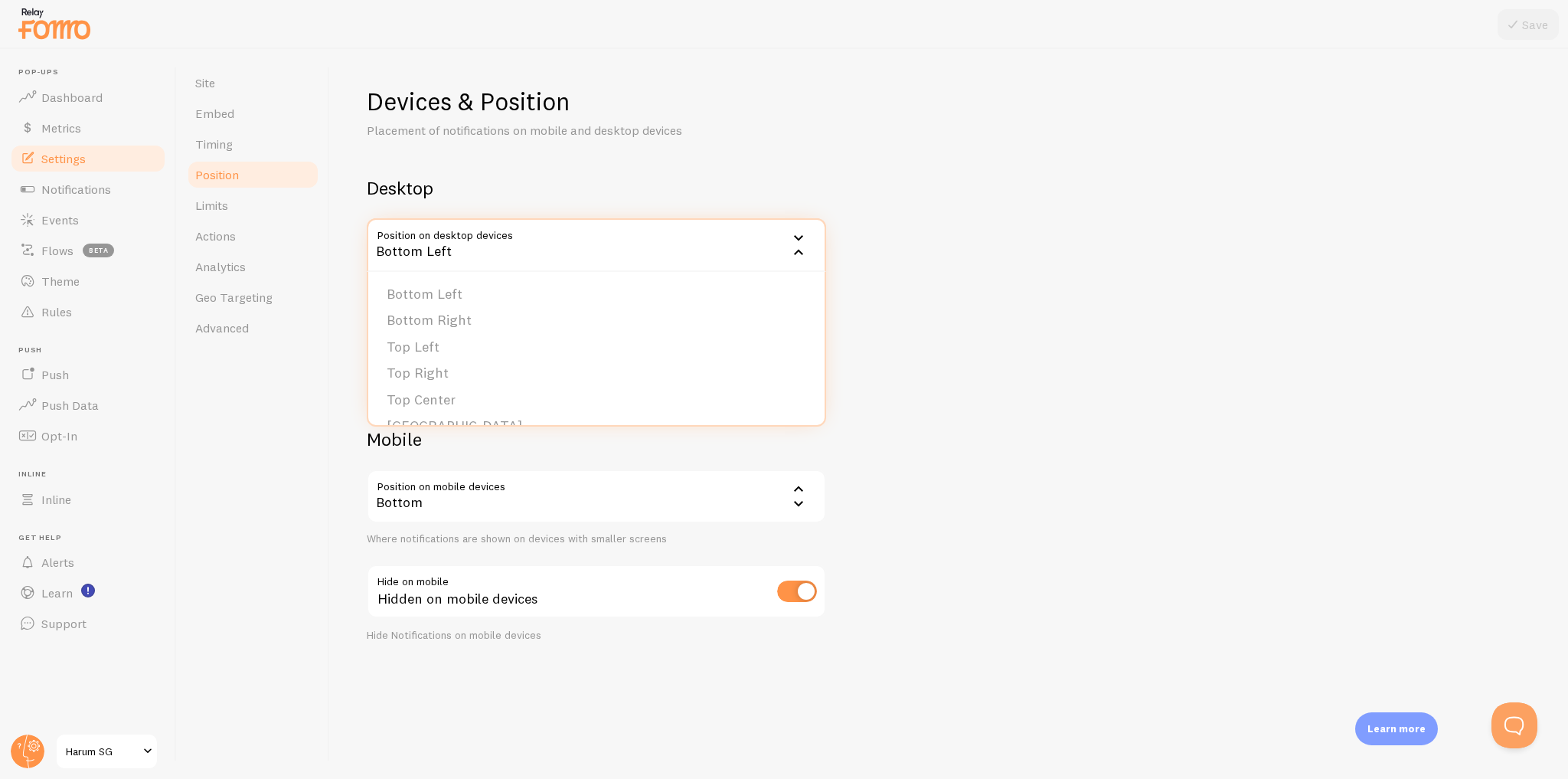
click at [903, 264] on div "Devices & Position Placement of notifications on mobile and desktop devices Des…" at bounding box center [949, 364] width 1164 height 557
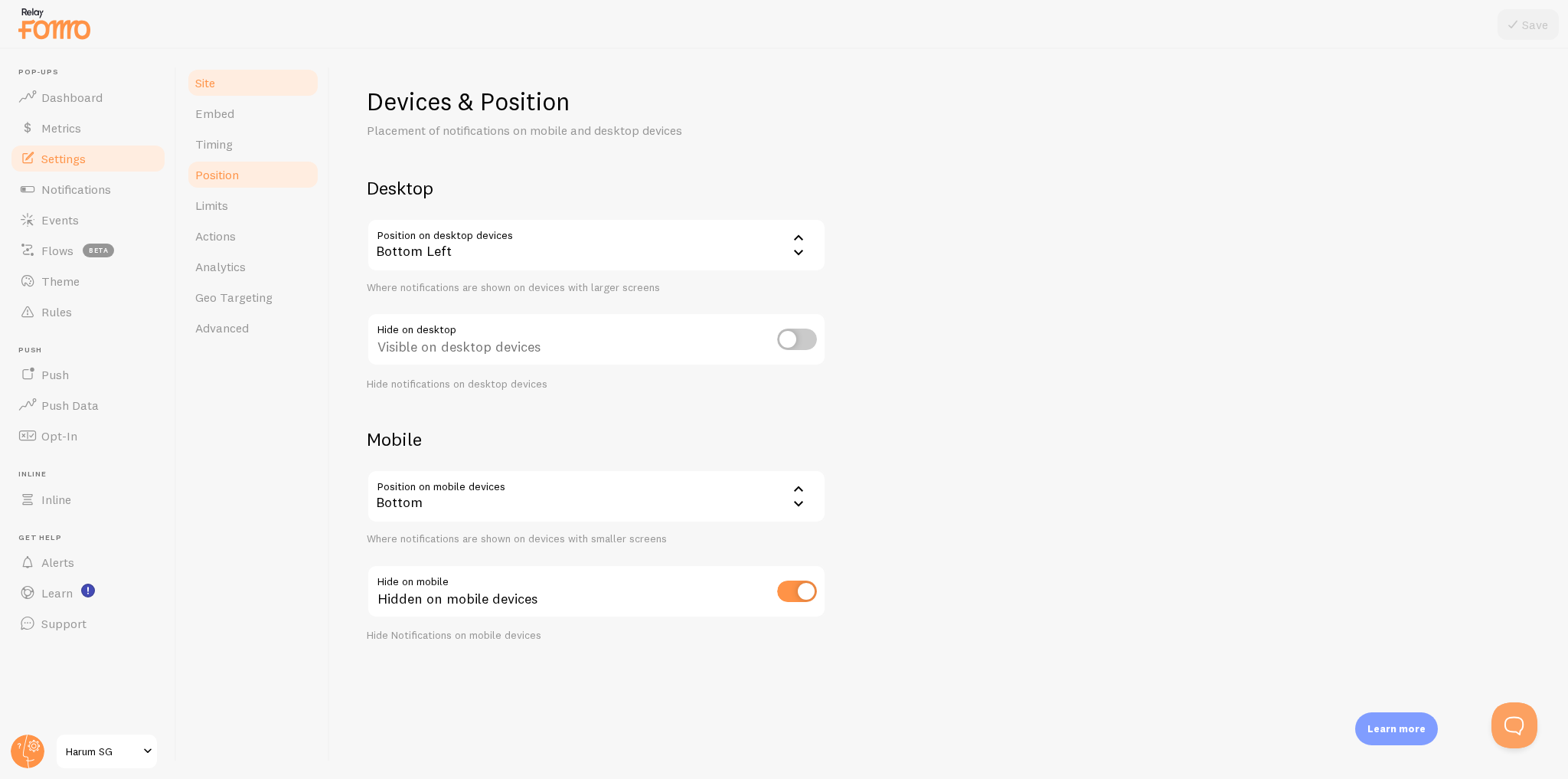
click at [297, 95] on link "Site" at bounding box center [253, 83] width 134 height 31
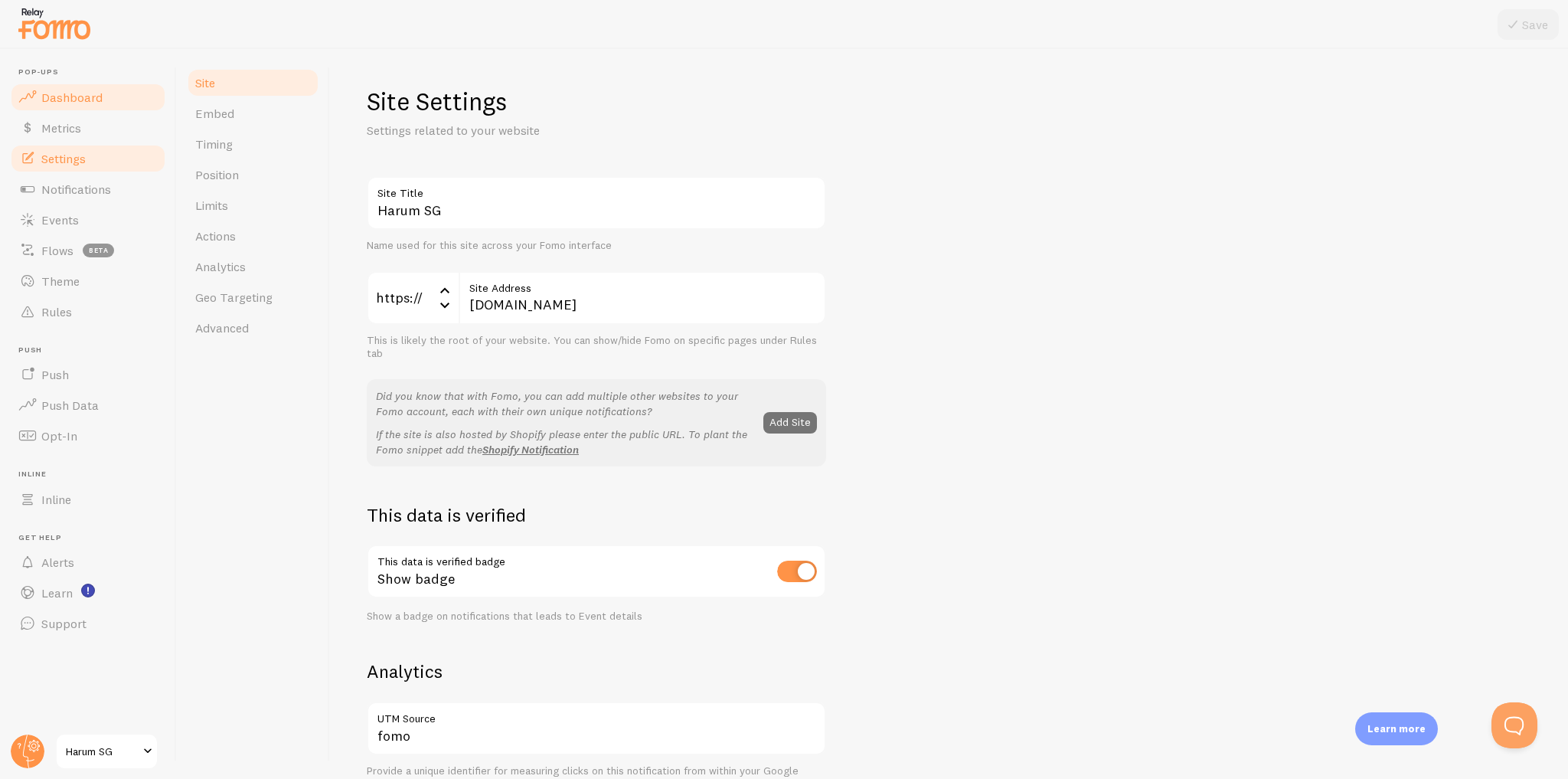
click at [110, 96] on link "Dashboard" at bounding box center [87, 97] width 158 height 31
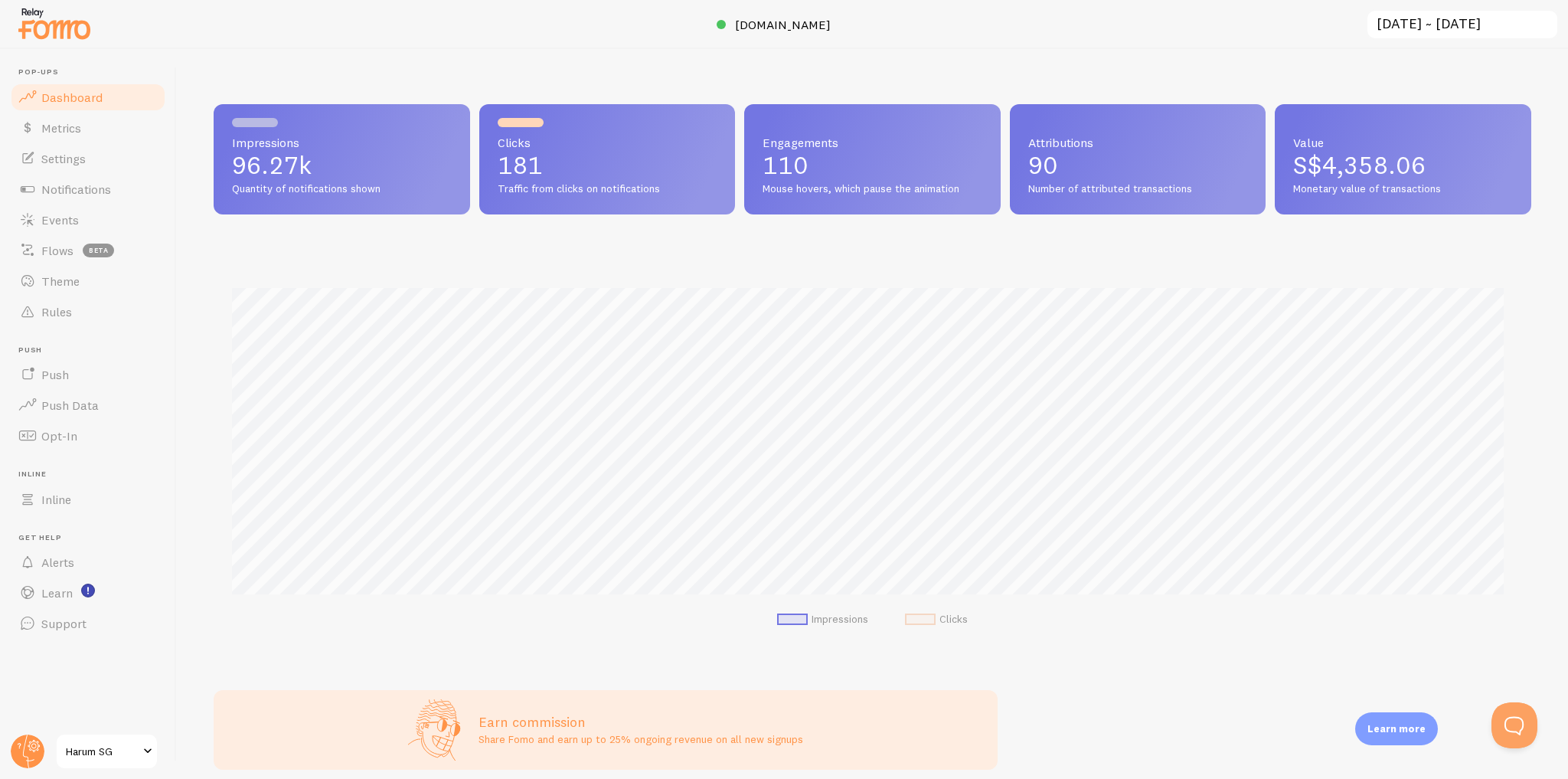
scroll to position [402, 1308]
click at [26, 747] on circle at bounding box center [27, 751] width 34 height 34
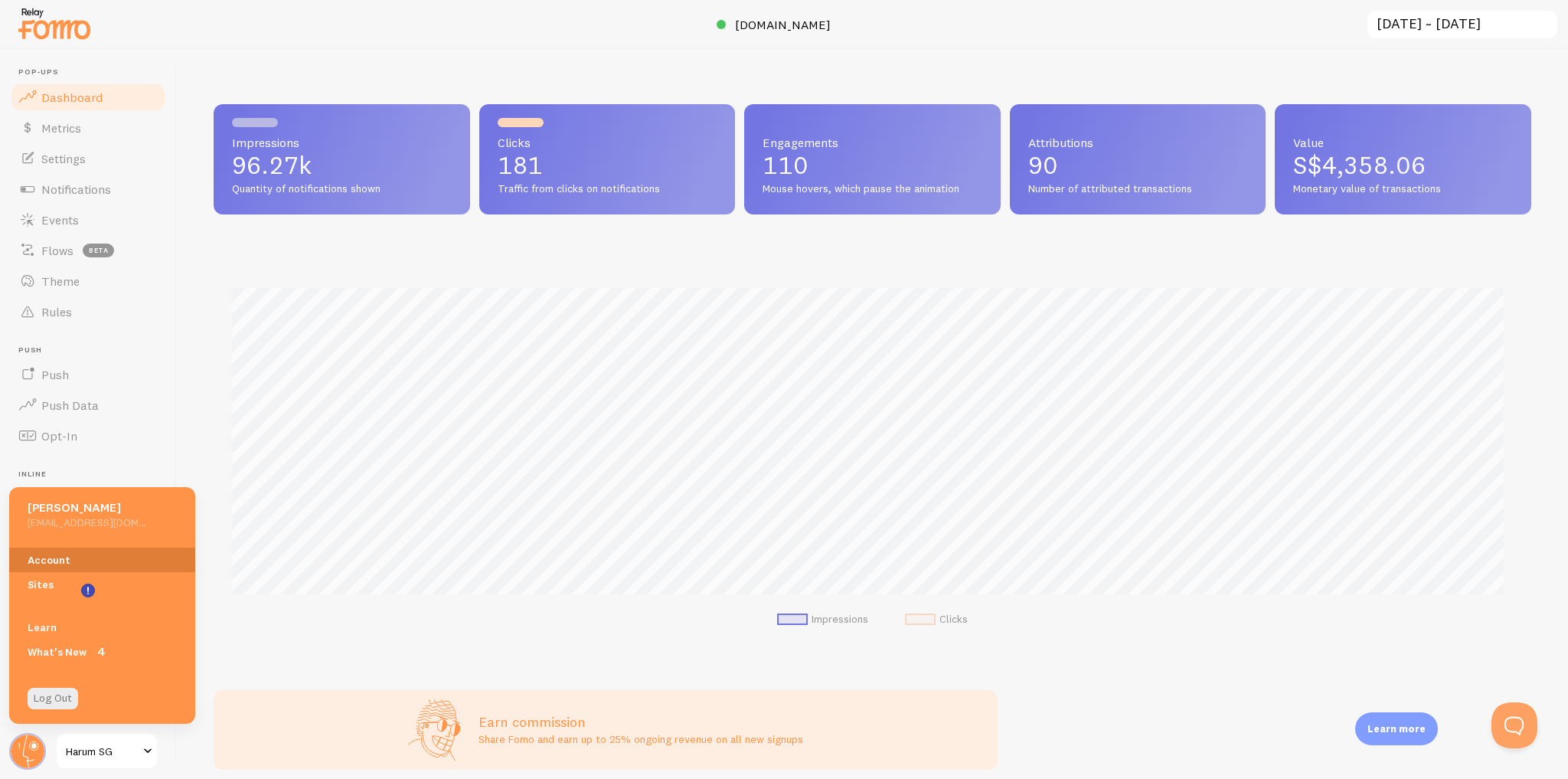
click at [72, 552] on link "Account" at bounding box center [102, 560] width 186 height 24
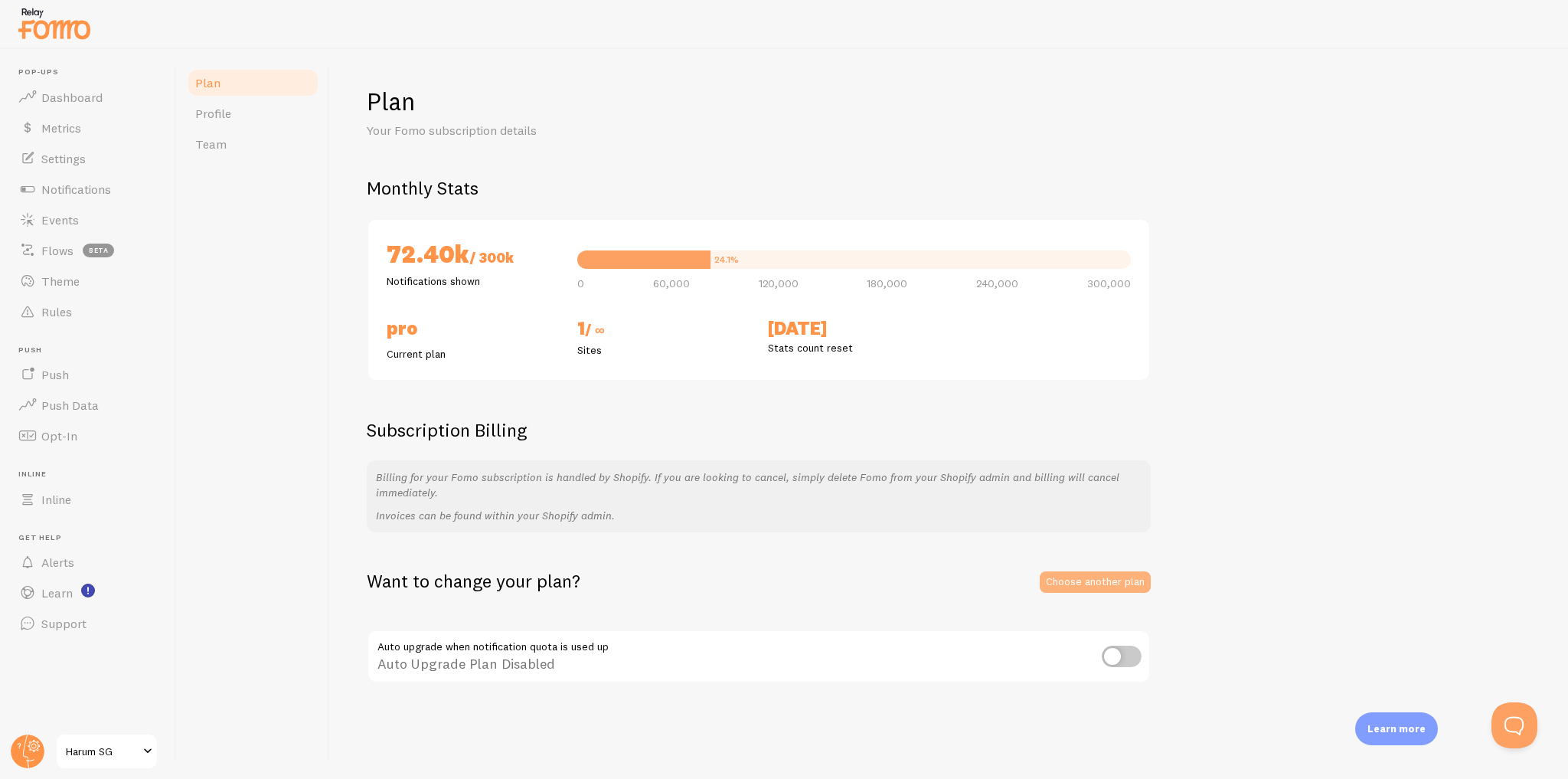
click at [1070, 586] on link "Choose another plan" at bounding box center [1095, 582] width 111 height 22
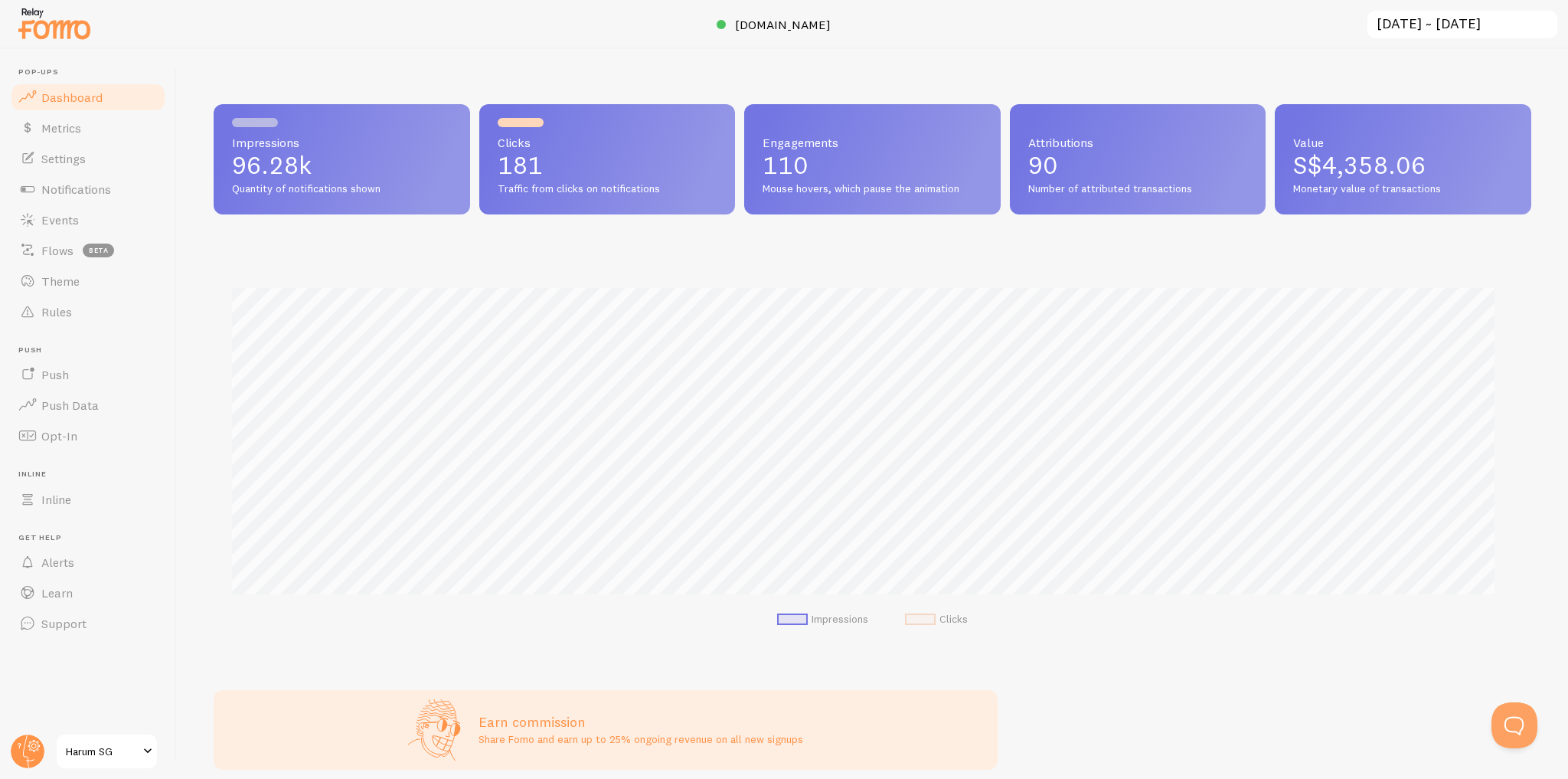
scroll to position [402, 1308]
